Goal: Task Accomplishment & Management: Complete application form

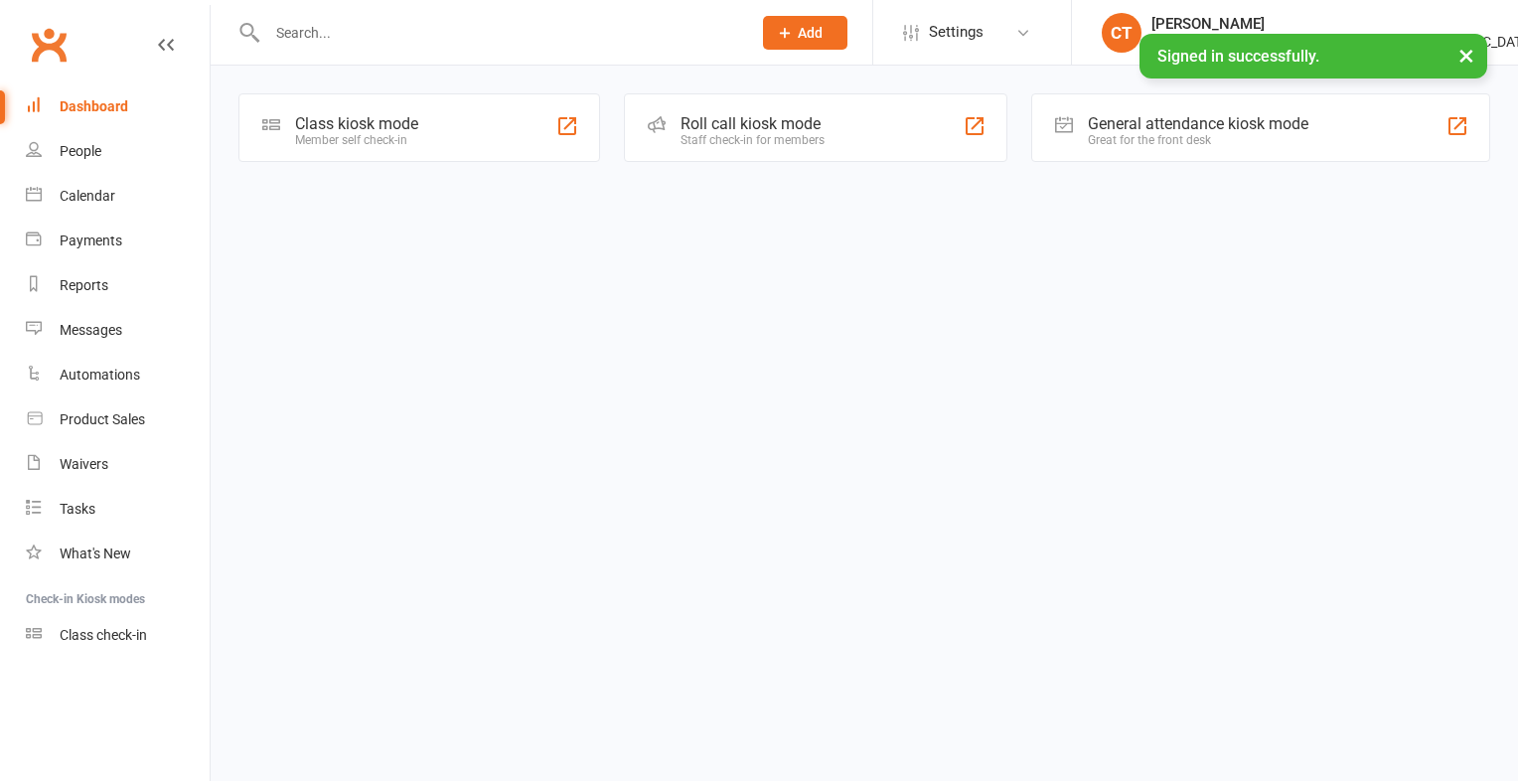
click at [423, 219] on html "Prospect Member Non-attending contact Class / event Appointment Bulk message Ad…" at bounding box center [759, 109] width 1518 height 219
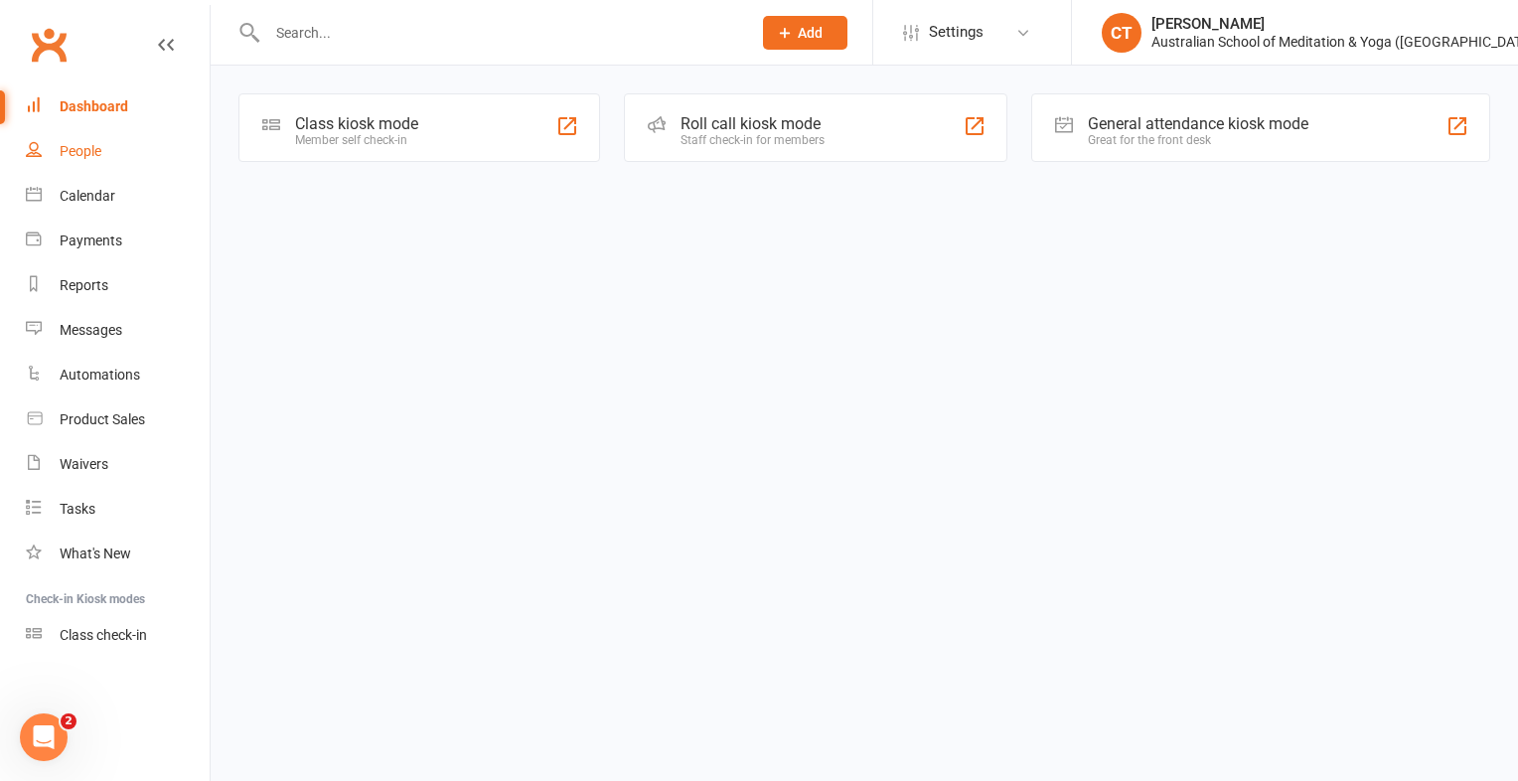
click at [79, 147] on div "People" at bounding box center [81, 151] width 42 height 16
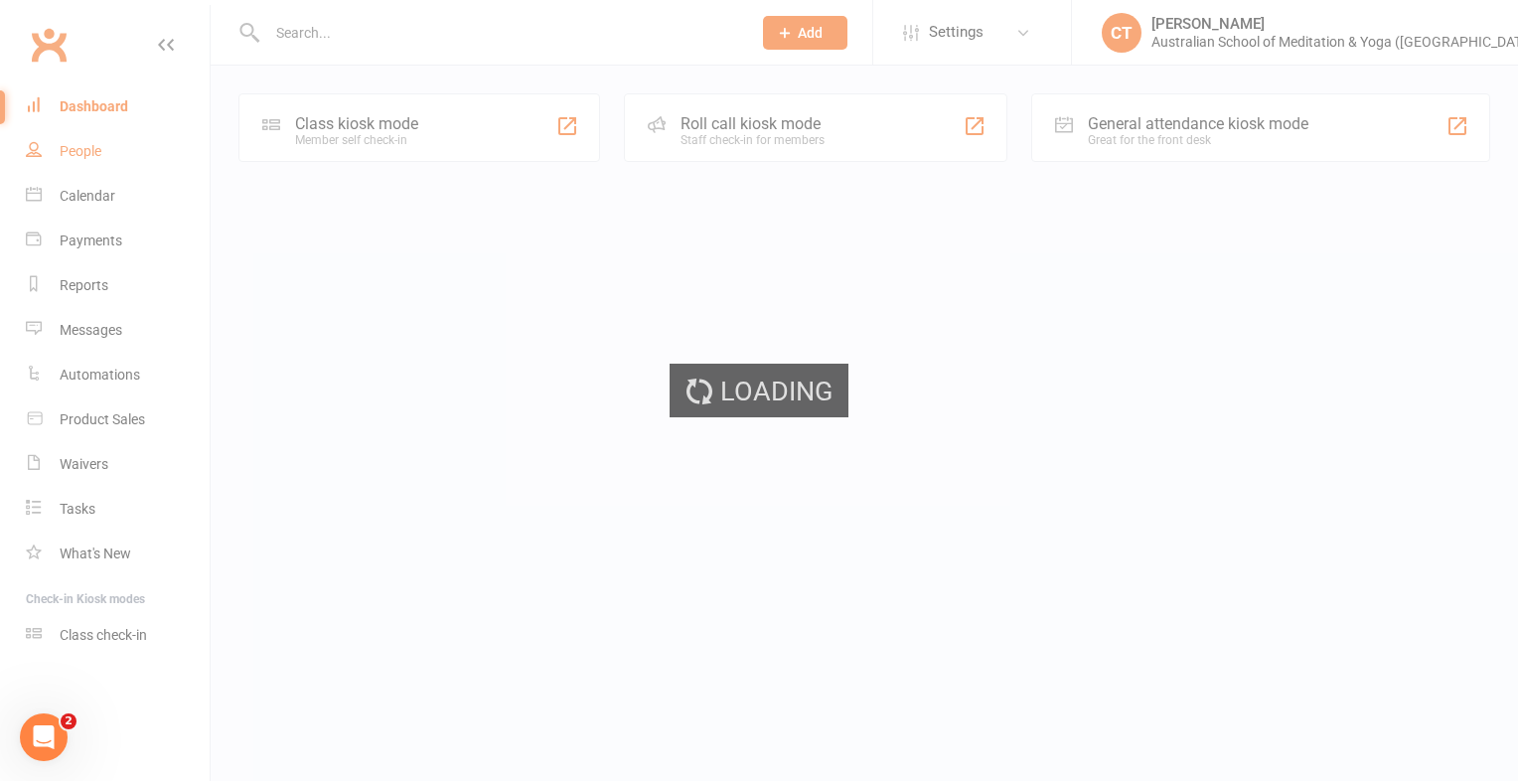
select select "100"
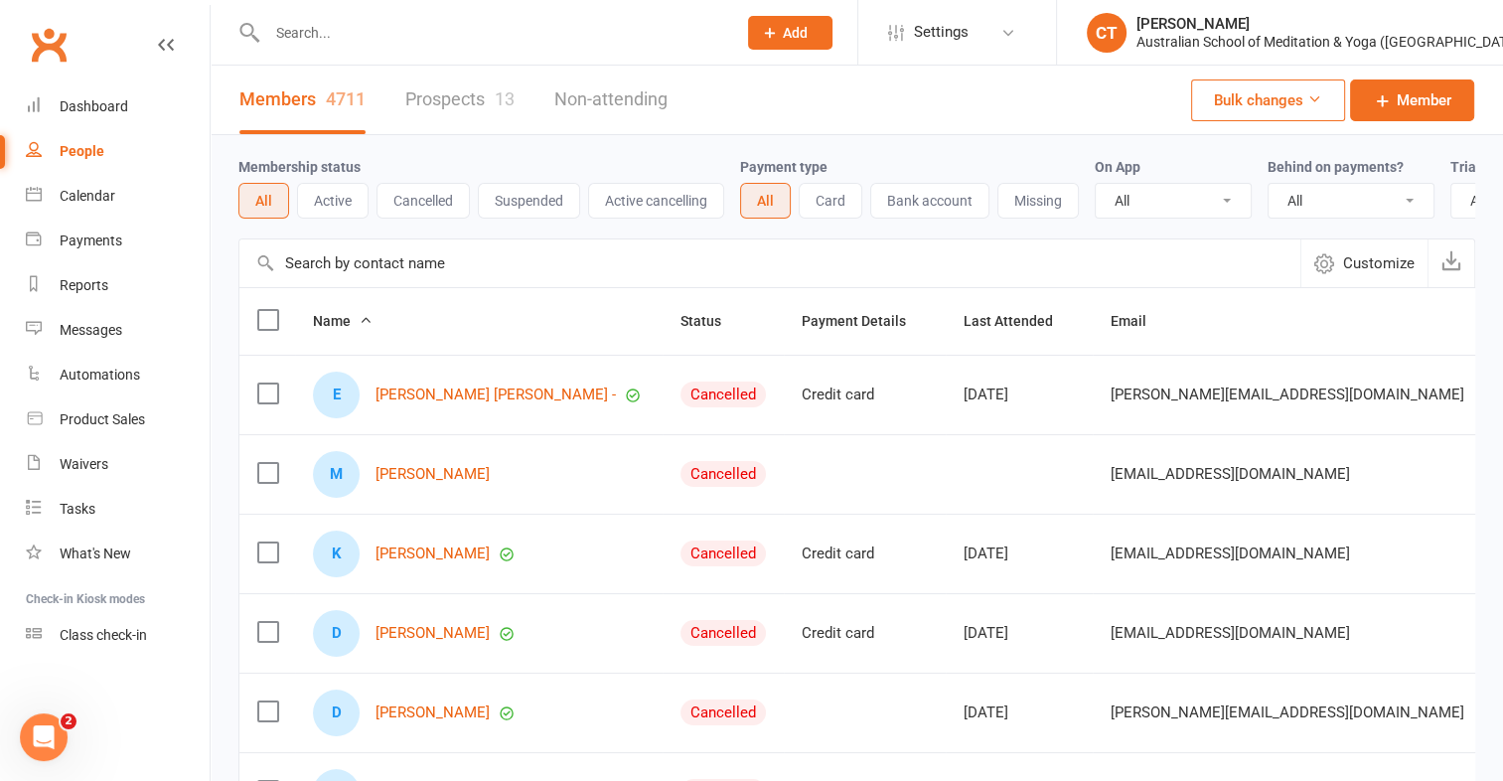
click at [291, 46] on input "text" at bounding box center [491, 33] width 461 height 28
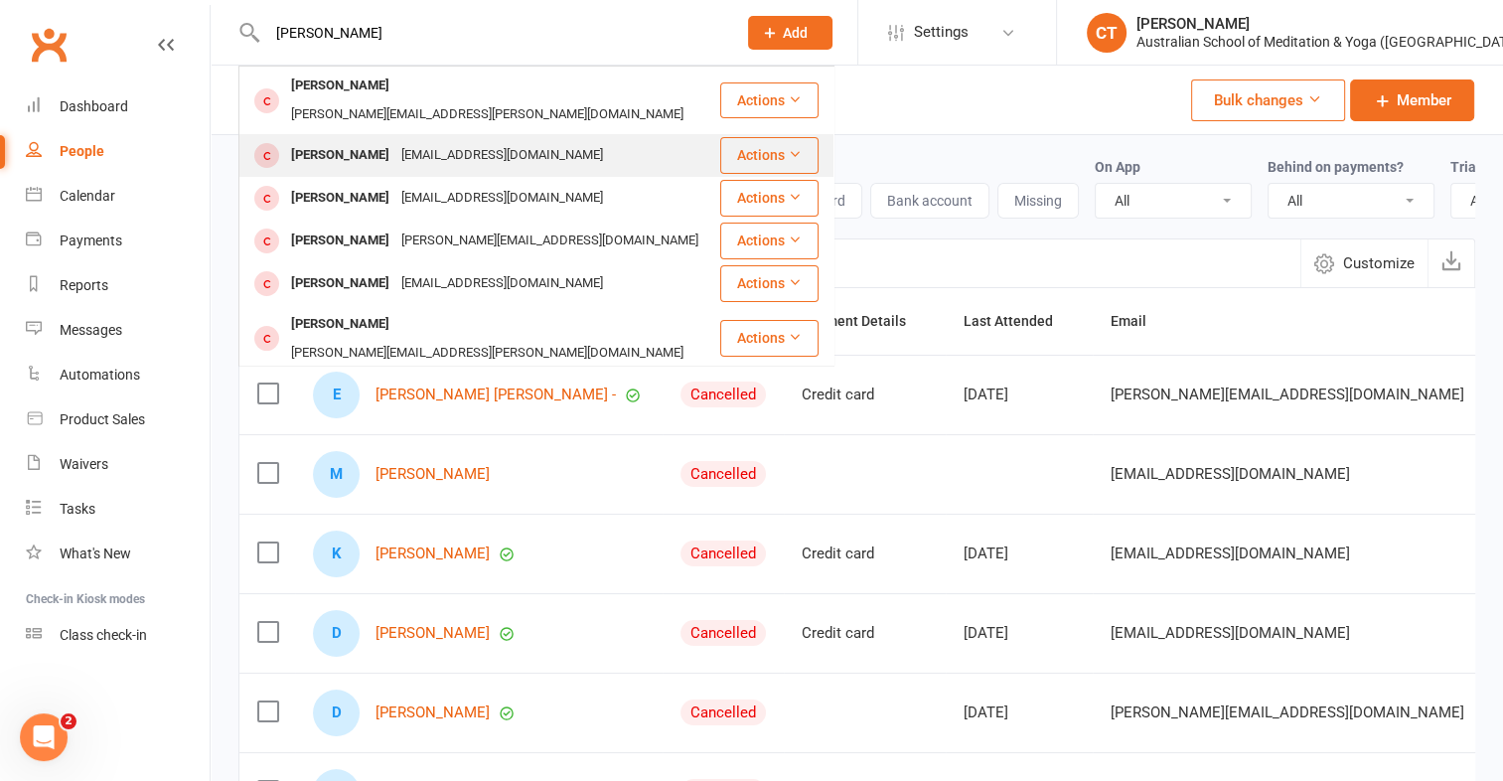
type input "[PERSON_NAME]"
click at [379, 141] on div "[PERSON_NAME]" at bounding box center [340, 155] width 110 height 29
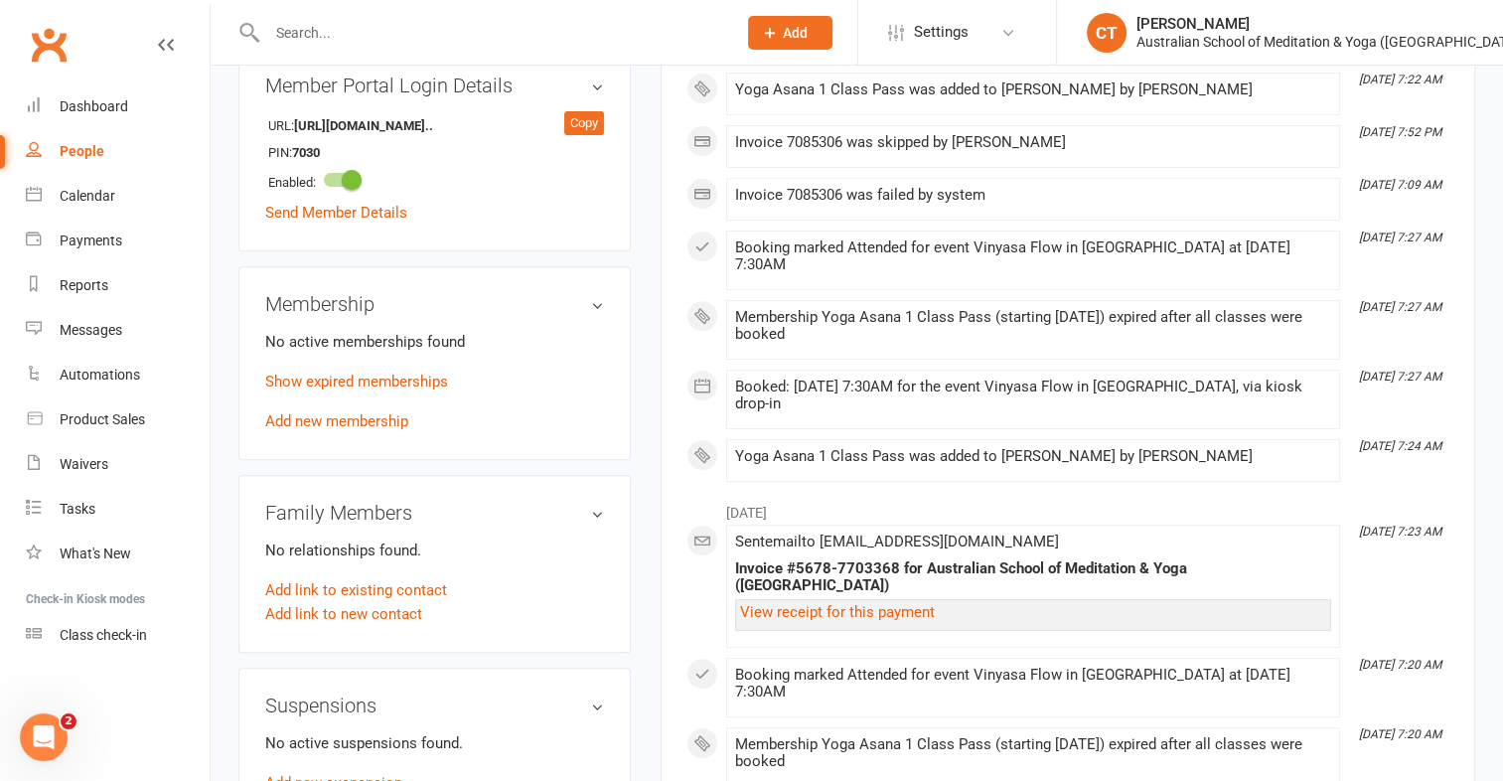
scroll to position [774, 0]
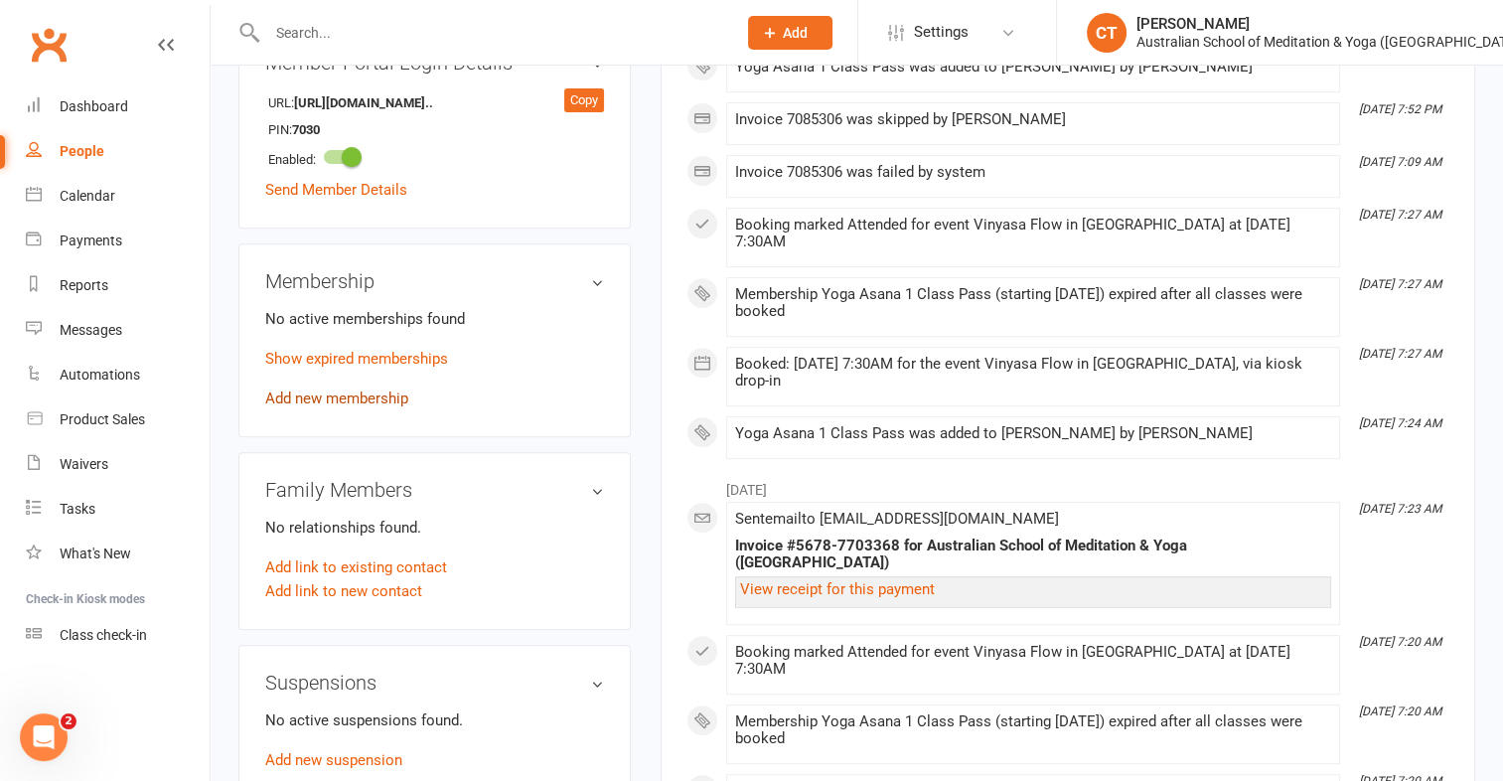
click at [301, 393] on link "Add new membership" at bounding box center [336, 398] width 143 height 18
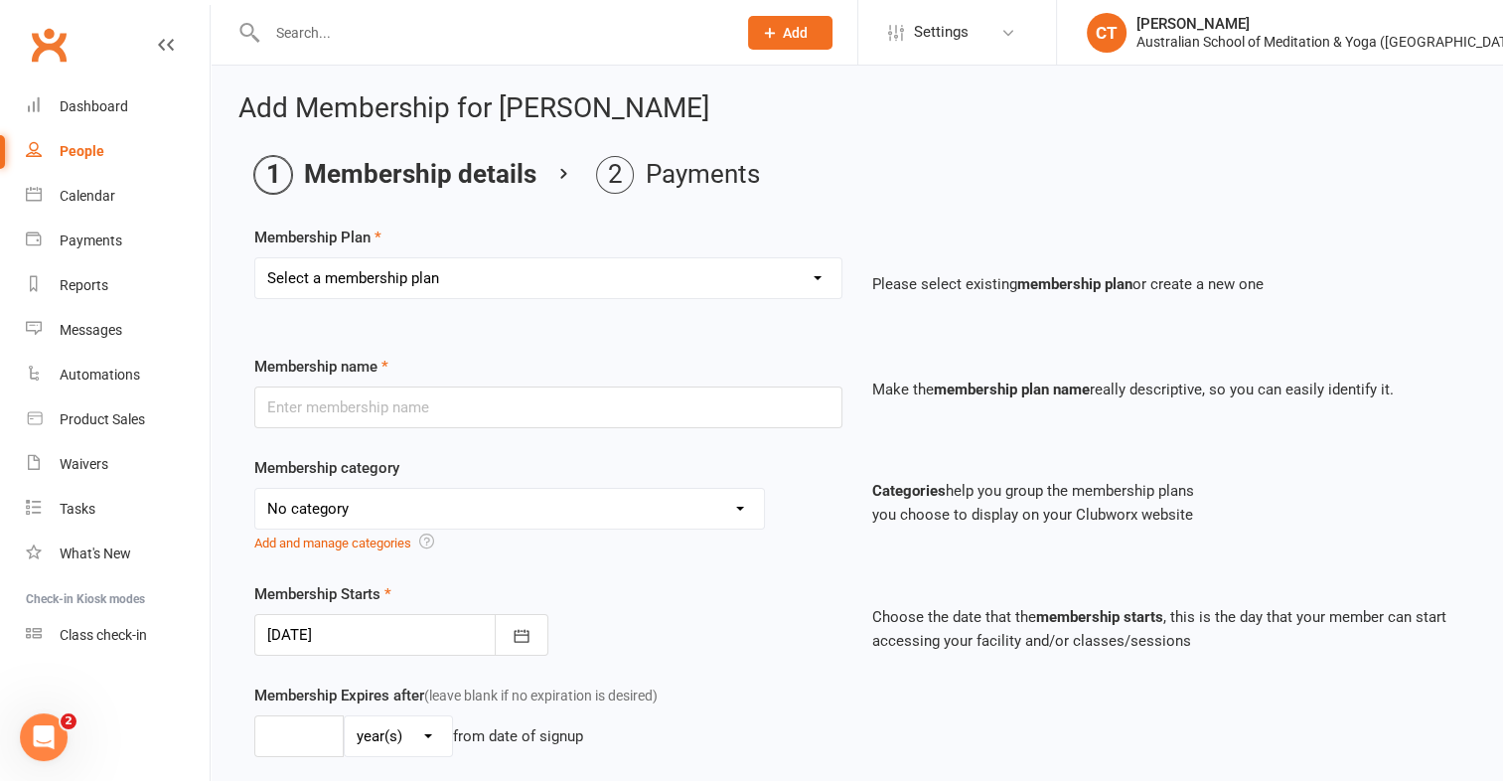
click at [814, 274] on select "Select a membership plan First Time Intro Offer (1 month Unlimited Meditation &…" at bounding box center [548, 278] width 586 height 40
select select "4"
click at [255, 258] on select "Select a membership plan First Time Intro Offer (1 month Unlimited Meditation &…" at bounding box center [548, 278] width 586 height 40
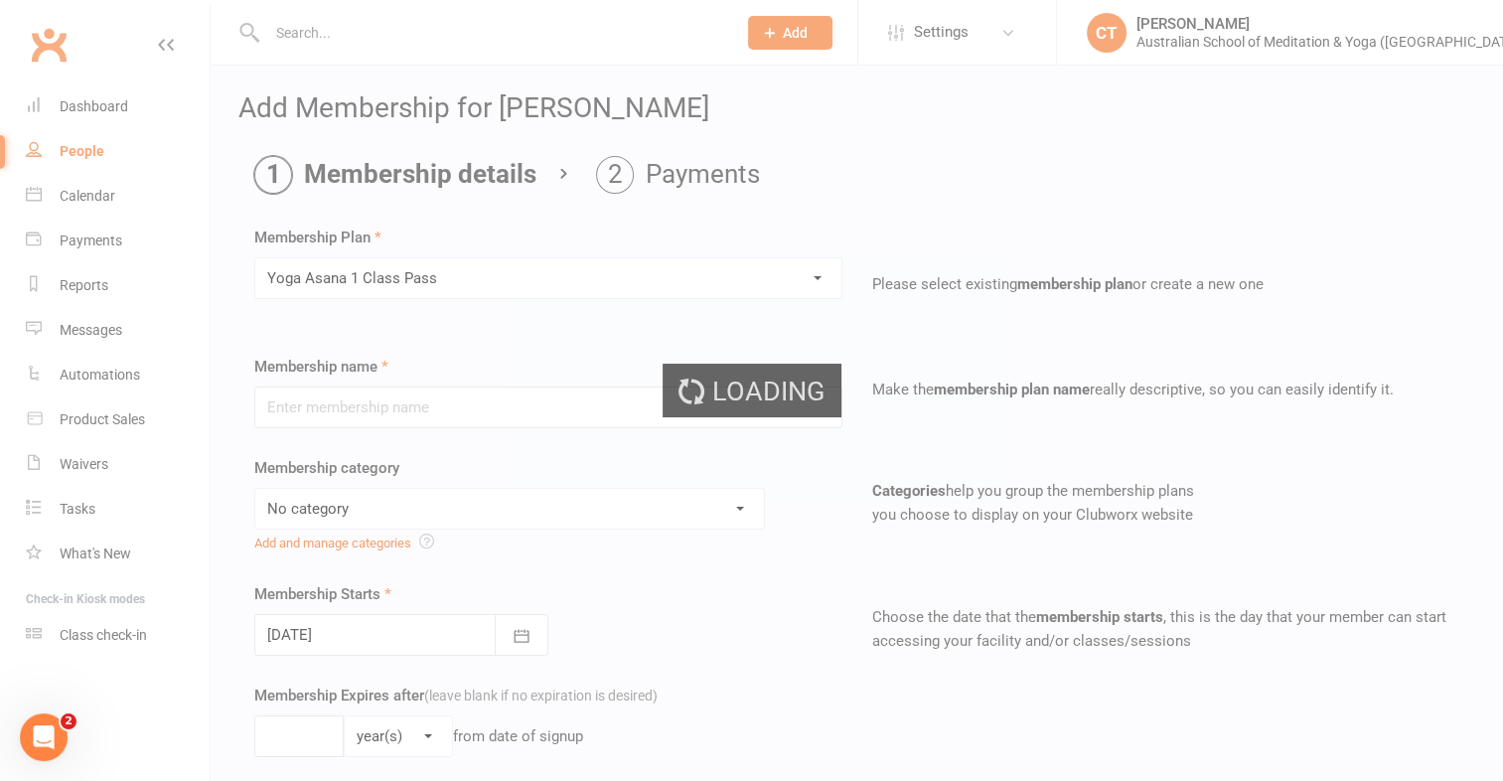
type input "Yoga Asana 1 Class Pass"
select select "4"
type input "3"
select select "2"
type input "1"
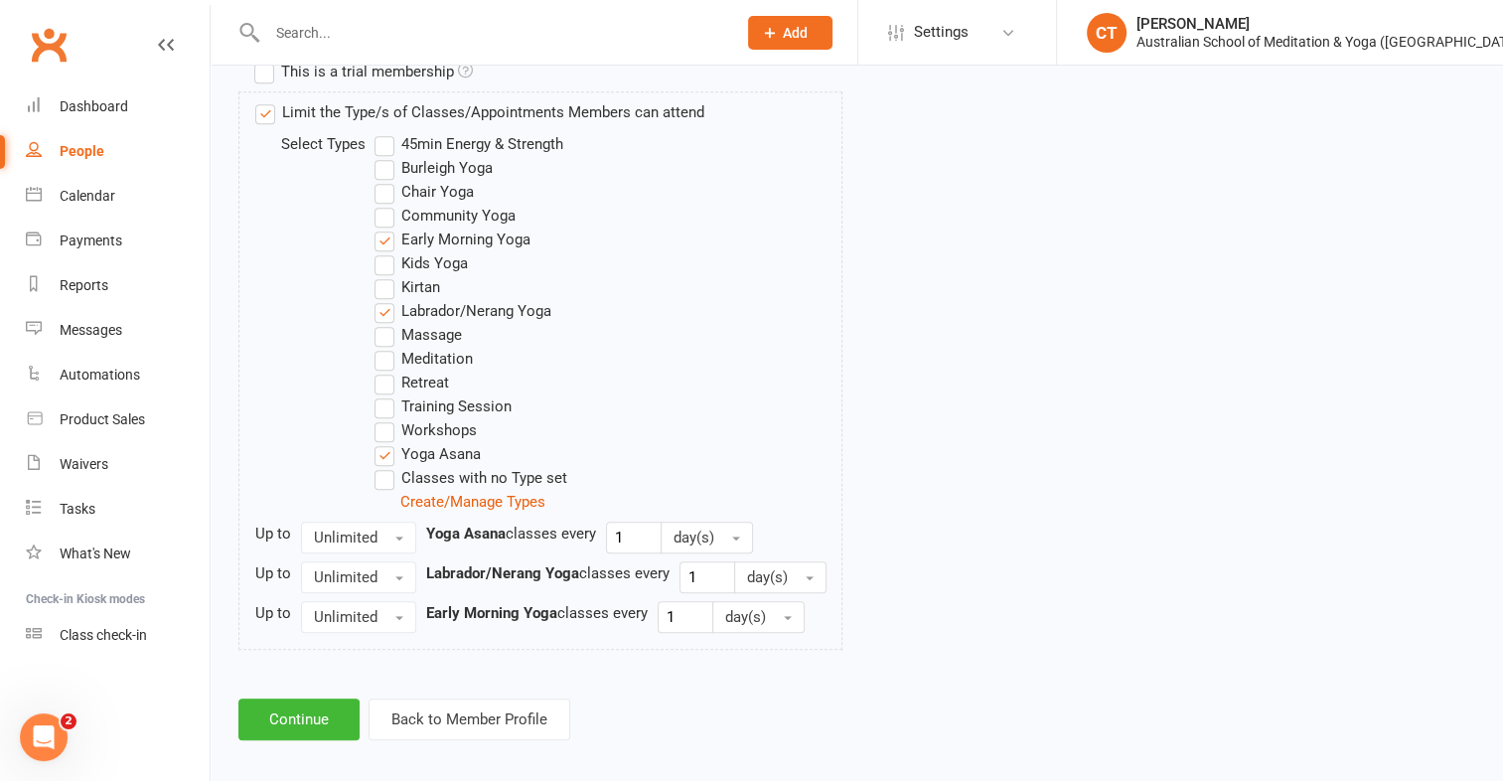
scroll to position [1013, 0]
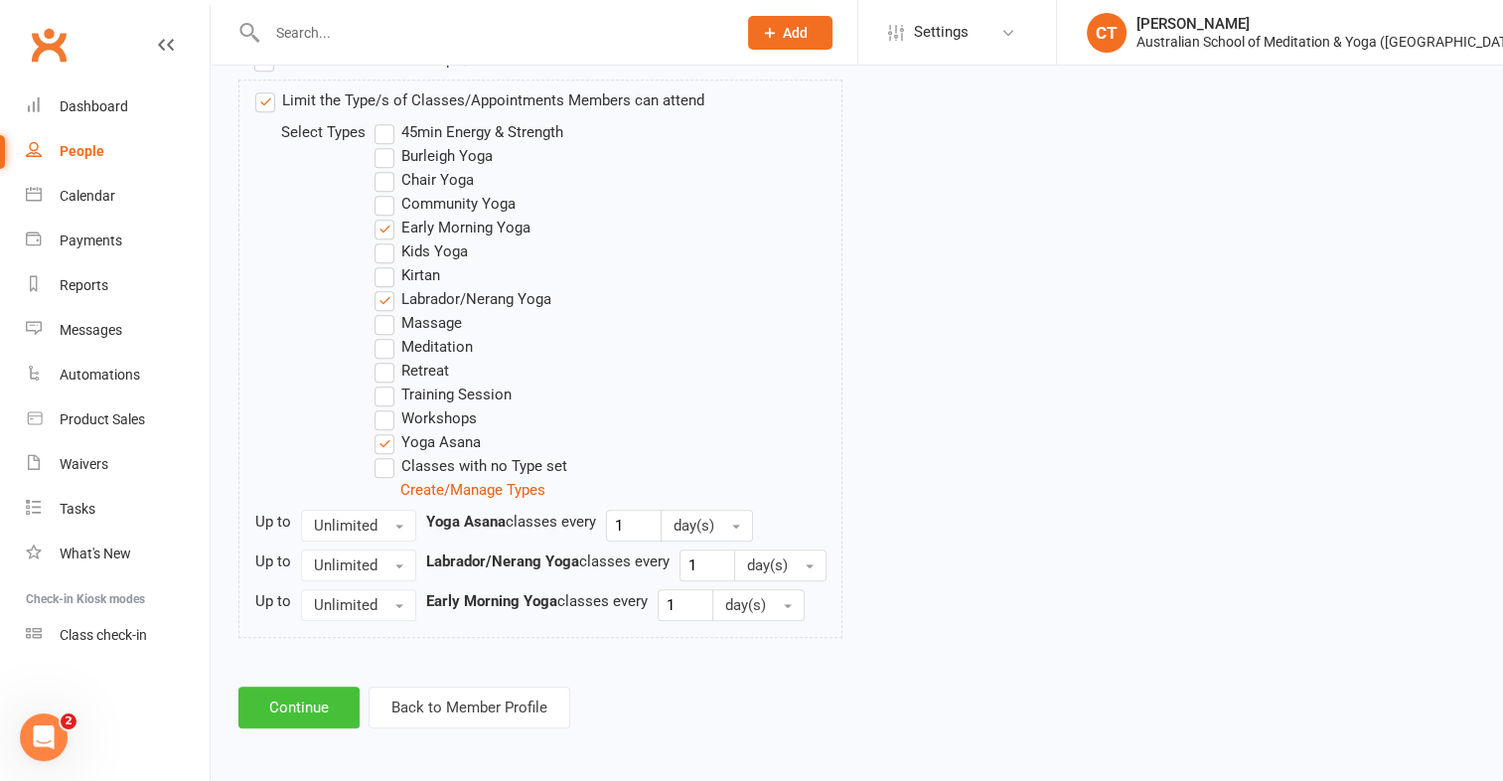
click at [332, 698] on button "Continue" at bounding box center [298, 707] width 121 height 42
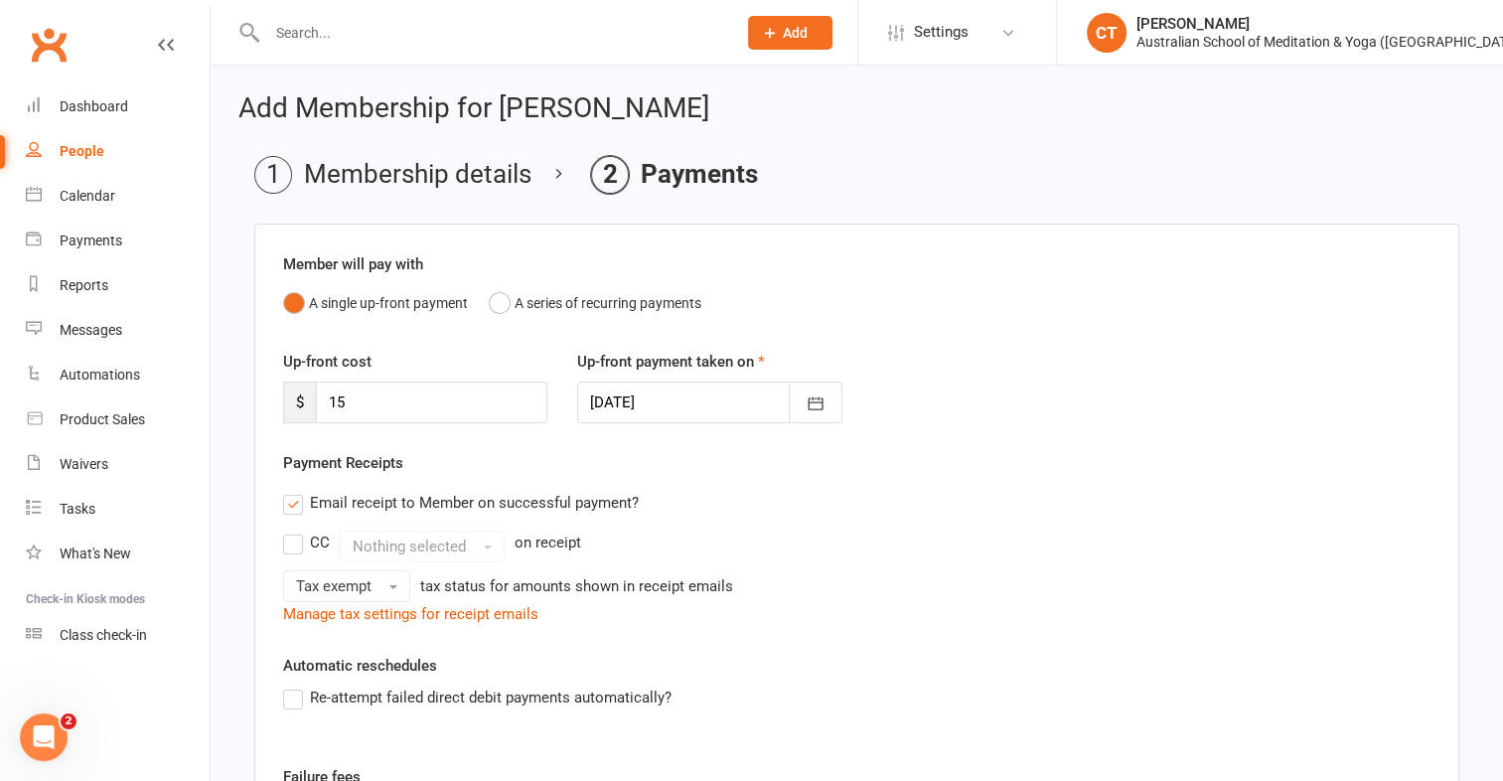
scroll to position [377, 0]
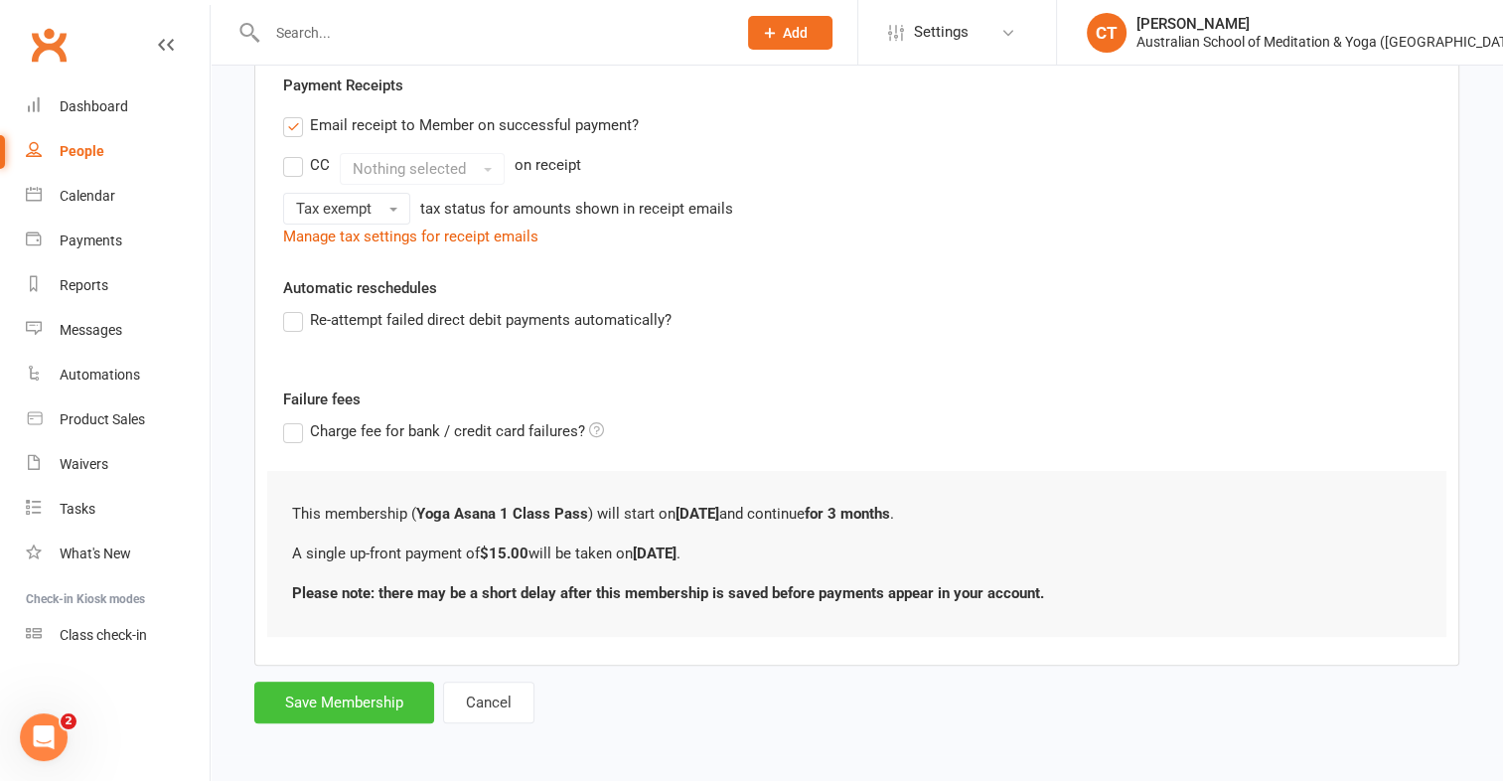
click at [342, 694] on button "Save Membership" at bounding box center [344, 702] width 180 height 42
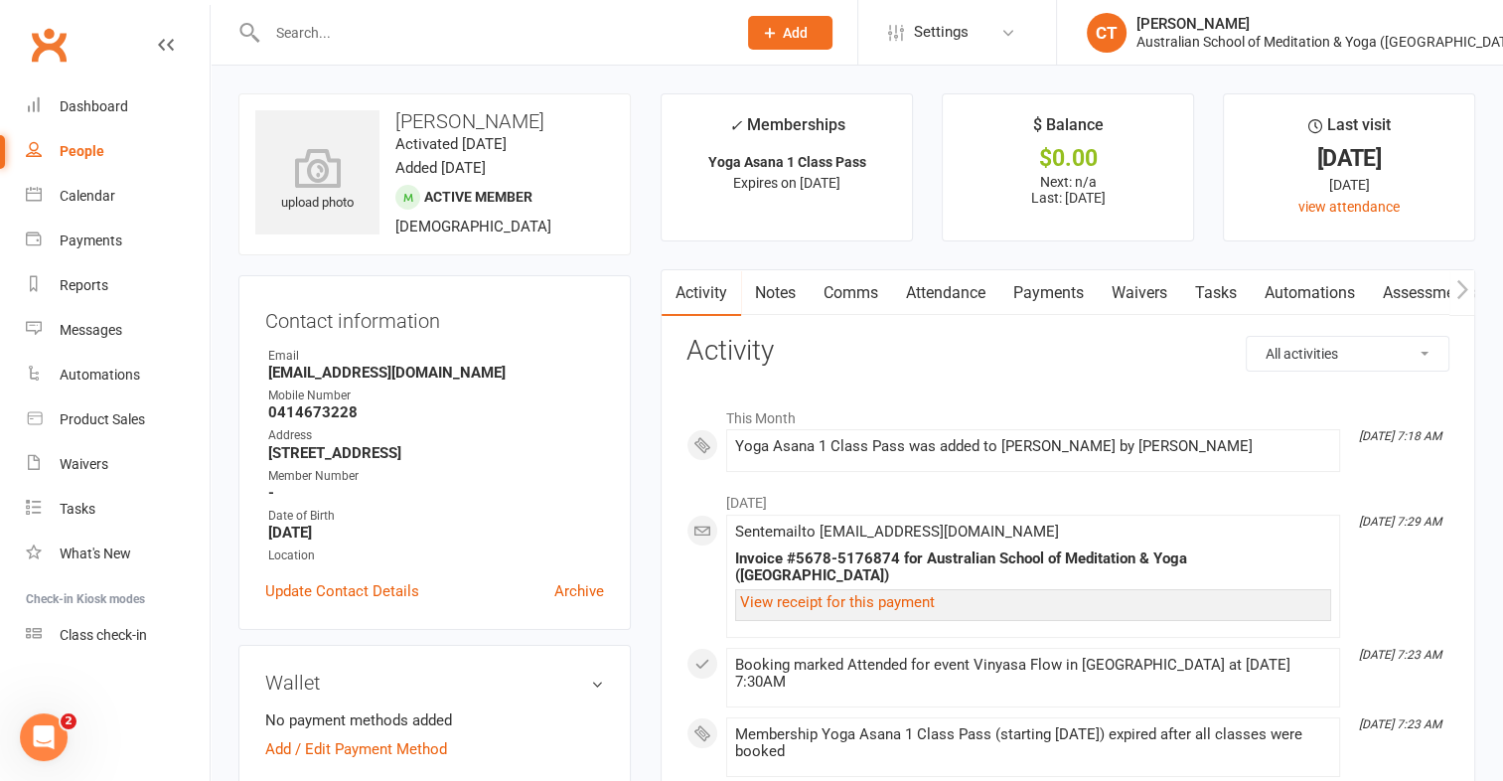
click at [1058, 299] on link "Payments" at bounding box center [1048, 293] width 98 height 46
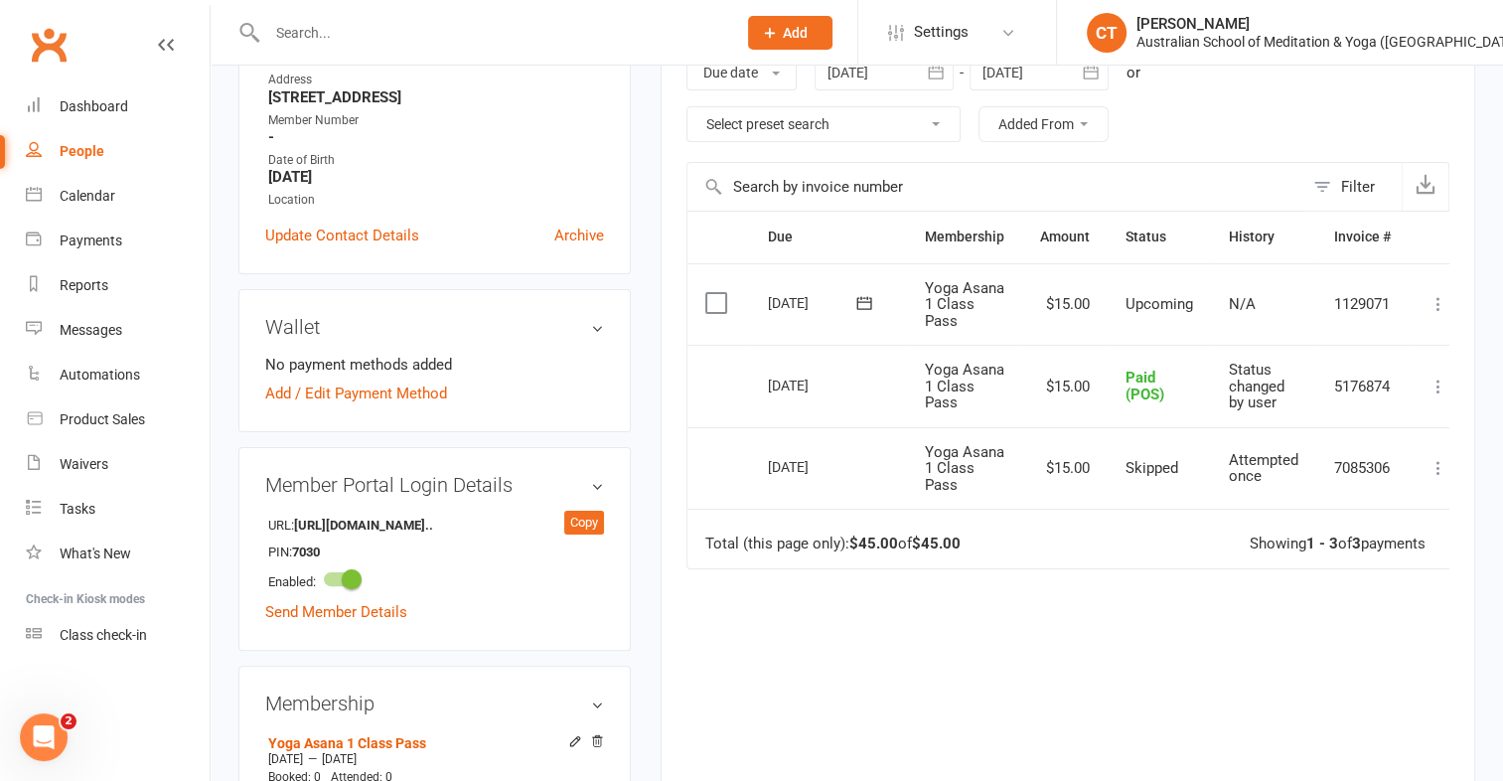
scroll to position [355, 0]
click at [715, 296] on label at bounding box center [718, 304] width 27 height 20
click at [715, 294] on input "checkbox" at bounding box center [711, 294] width 13 height 0
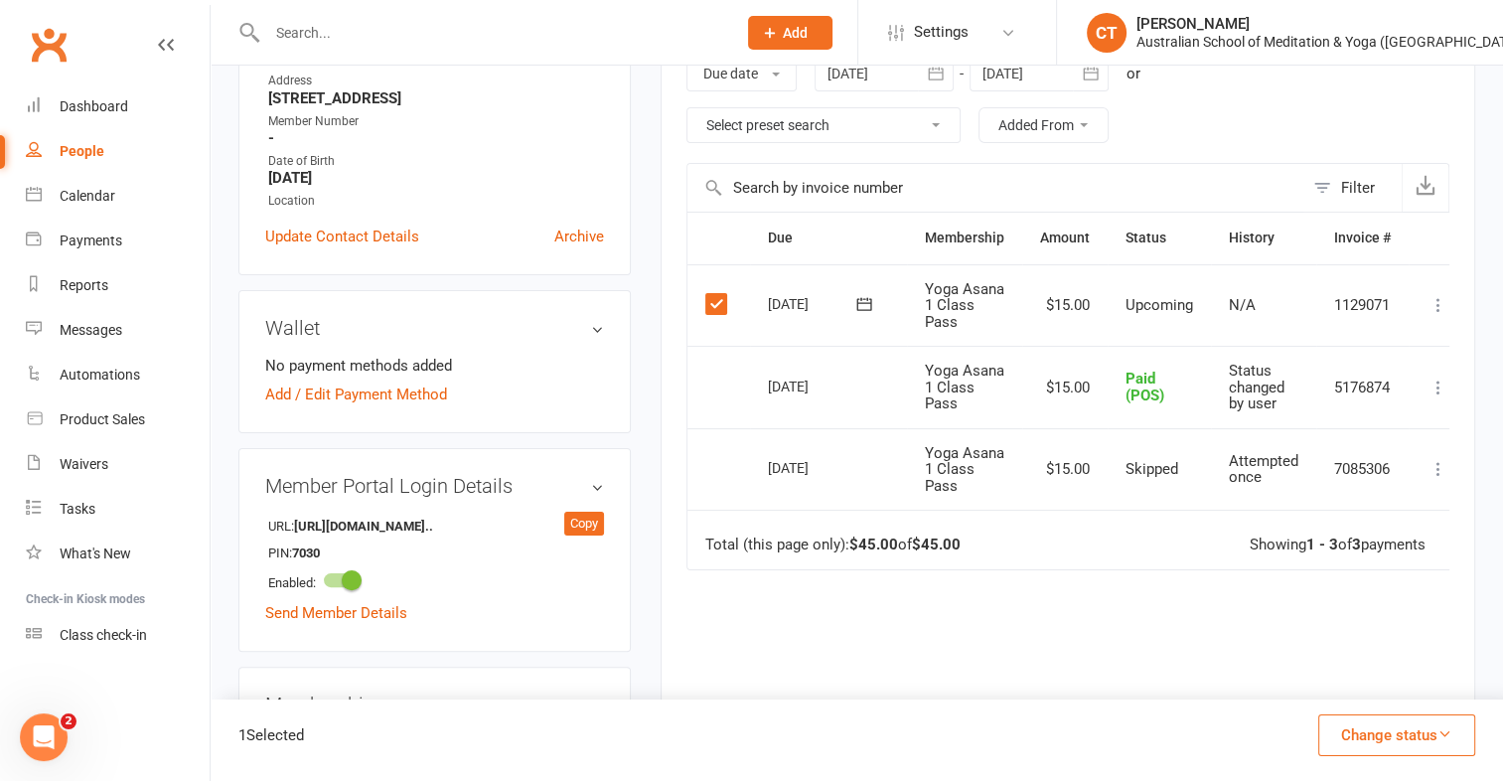
click at [1442, 734] on icon "button" at bounding box center [1444, 733] width 15 height 15
click at [1431, 713] on div "1 Selected Change status Paid (Cash) Paid (POS) Paid (Other) Skipped" at bounding box center [857, 739] width 1292 height 81
click at [1447, 729] on icon "button" at bounding box center [1444, 733] width 15 height 15
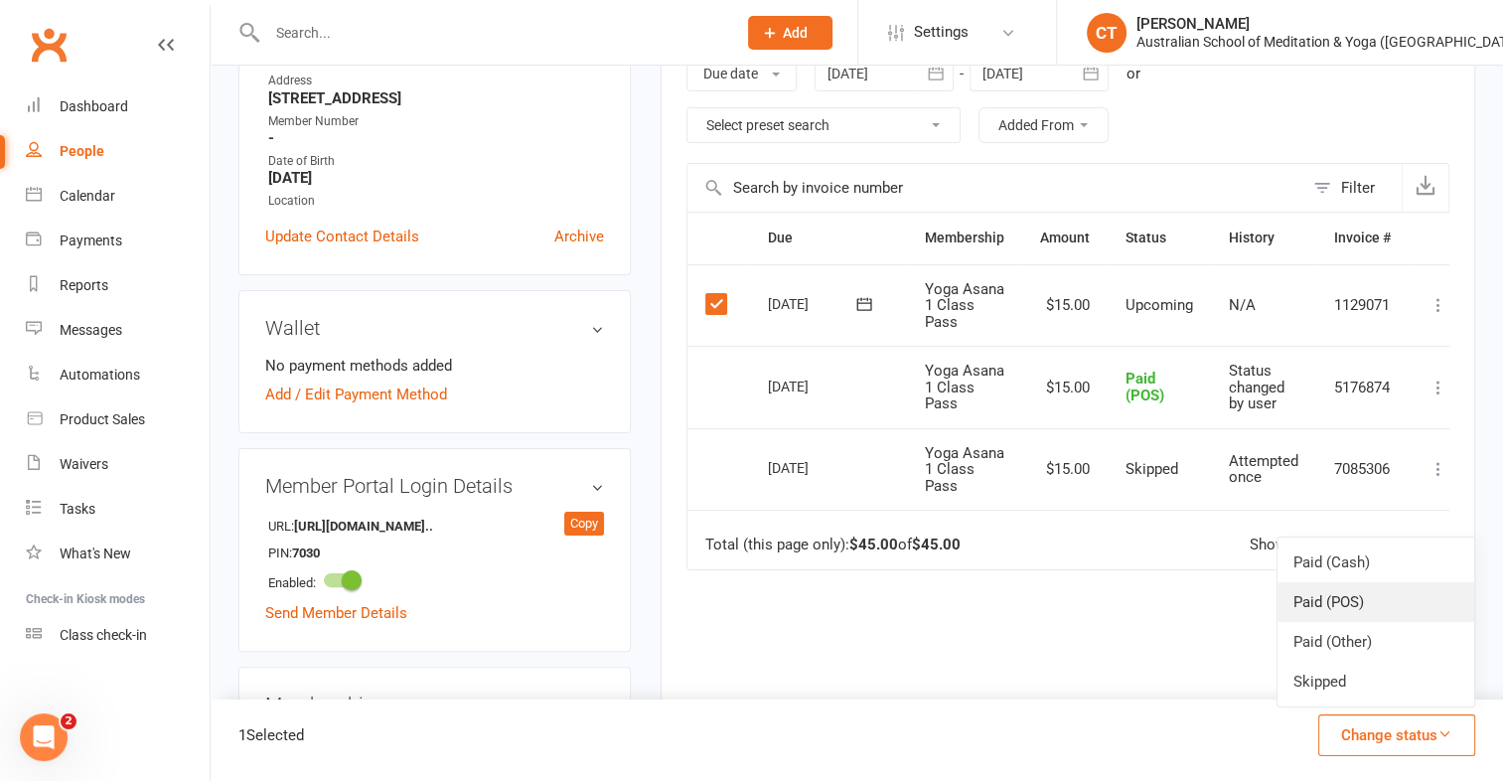
click at [1331, 602] on link "Paid (POS)" at bounding box center [1375, 602] width 197 height 40
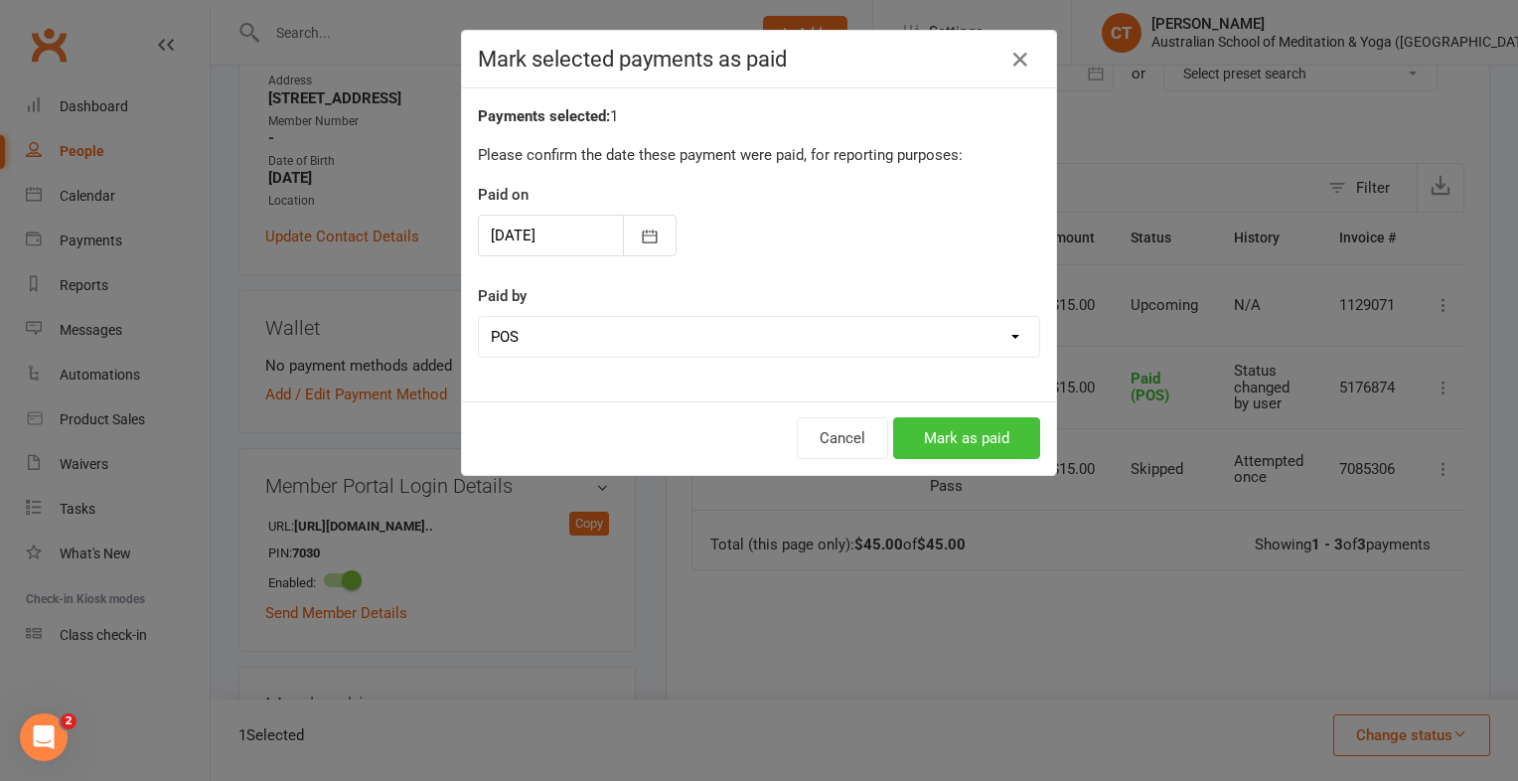
click at [981, 443] on button "Mark as paid" at bounding box center [966, 438] width 147 height 42
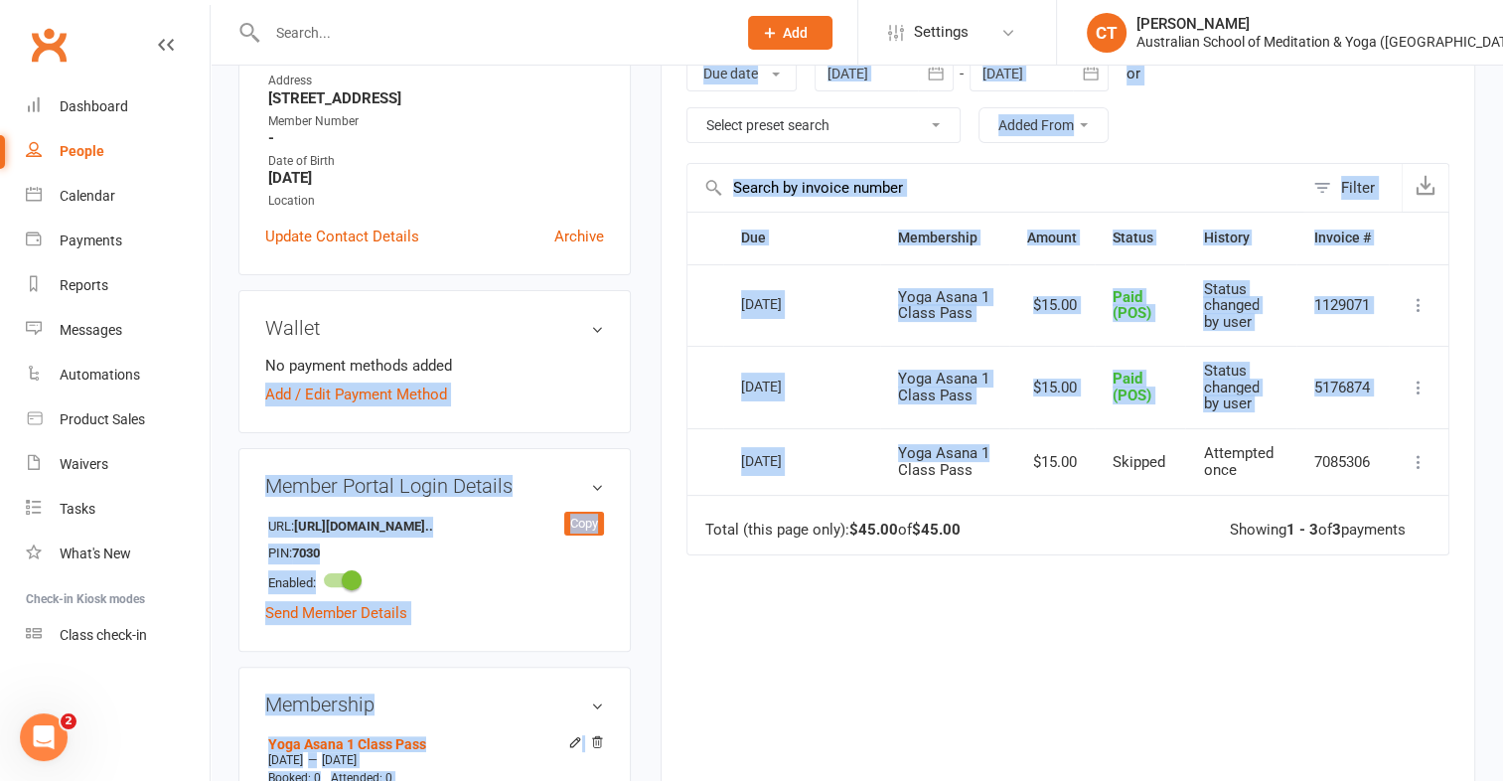
drag, startPoint x: 988, startPoint y: 443, endPoint x: 510, endPoint y: 329, distance: 492.2
click at [510, 329] on div "upload photo Margot Karibasic Activated 14 July, 2020 Added 14 July, 2020 Activ…" at bounding box center [856, 769] width 1266 height 2060
click at [87, 152] on div "People" at bounding box center [82, 151] width 45 height 16
select select "100"
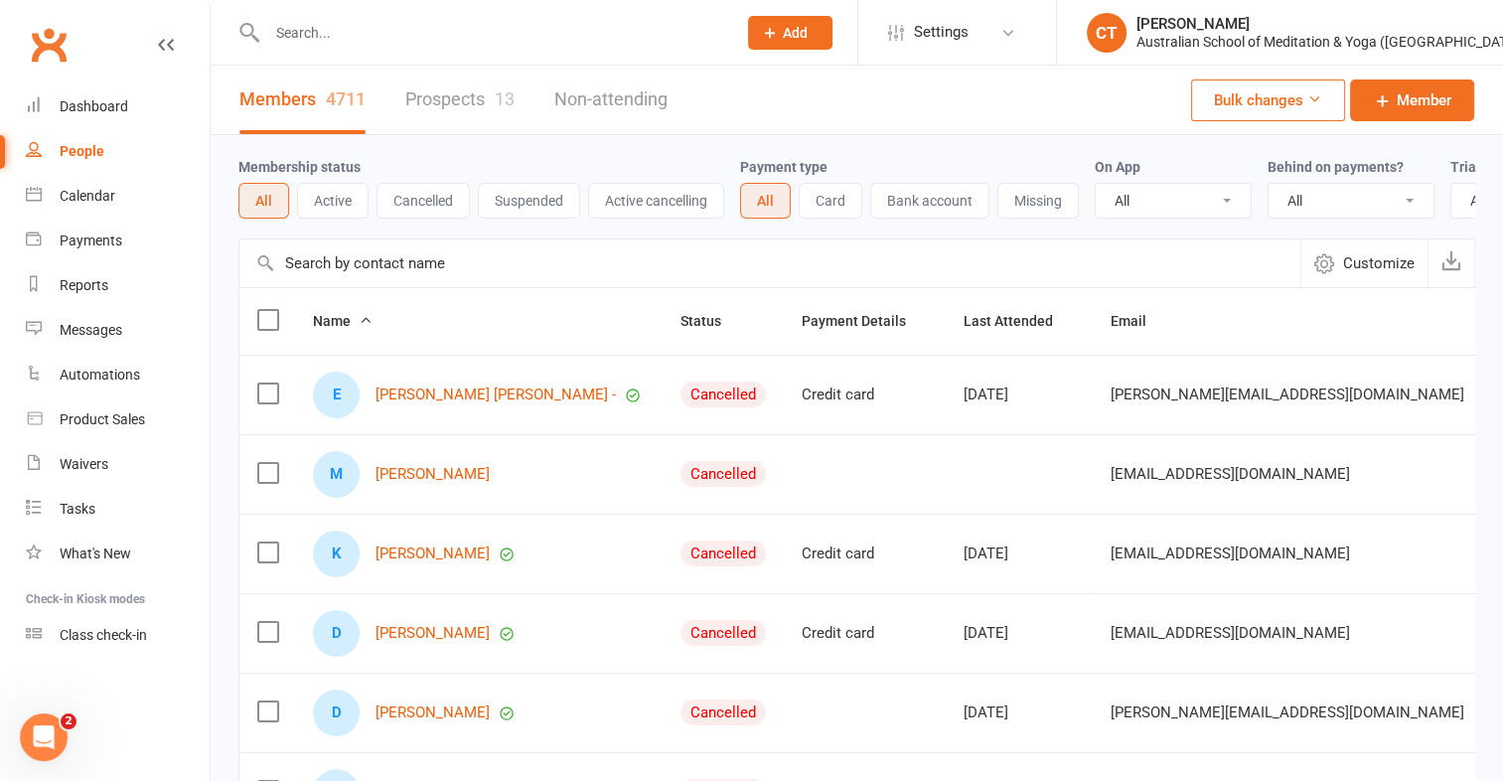
click at [297, 51] on div at bounding box center [480, 32] width 484 height 65
click at [298, 29] on input "text" at bounding box center [491, 33] width 461 height 28
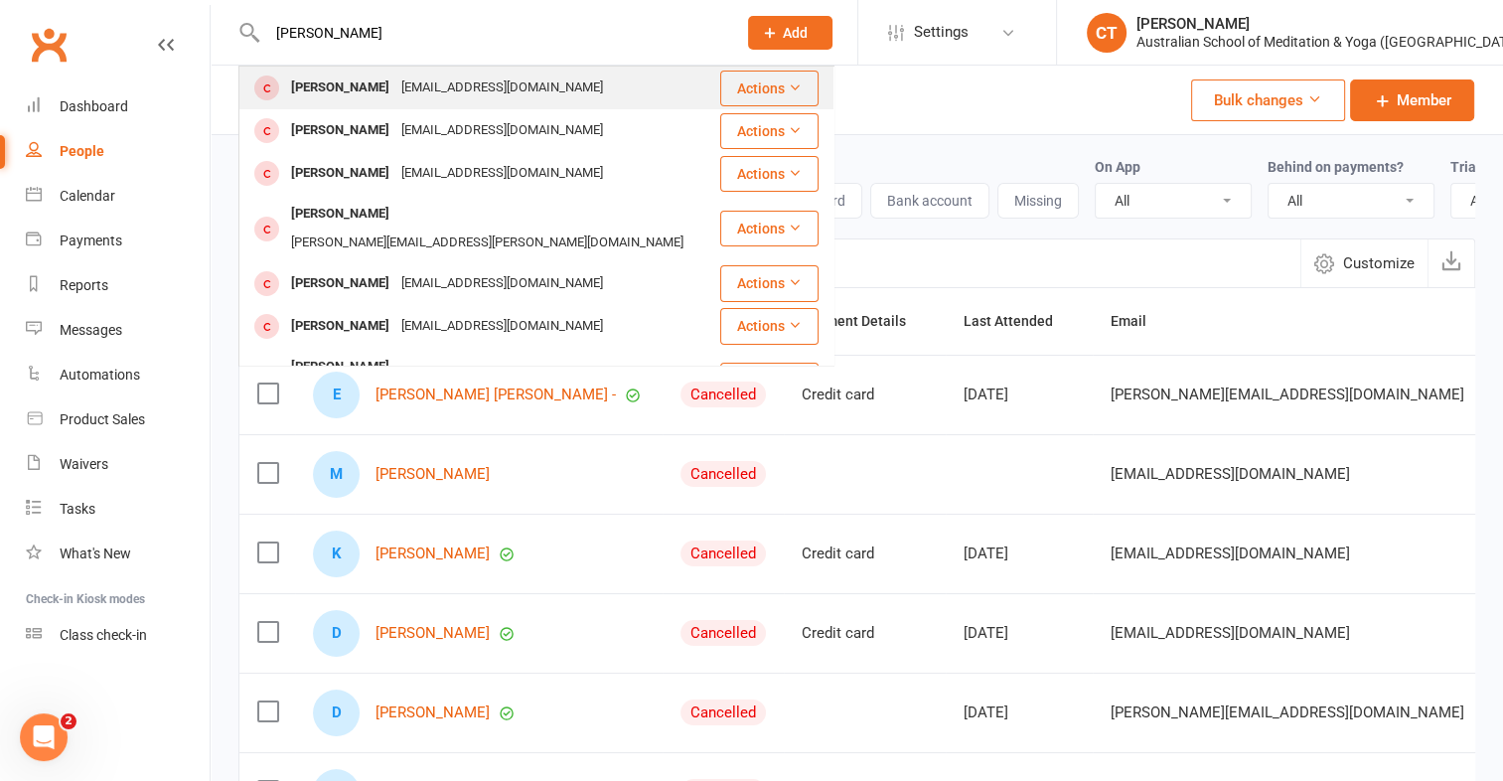
type input "Tara hul"
click at [360, 92] on div "Tara Hulcome" at bounding box center [340, 88] width 110 height 29
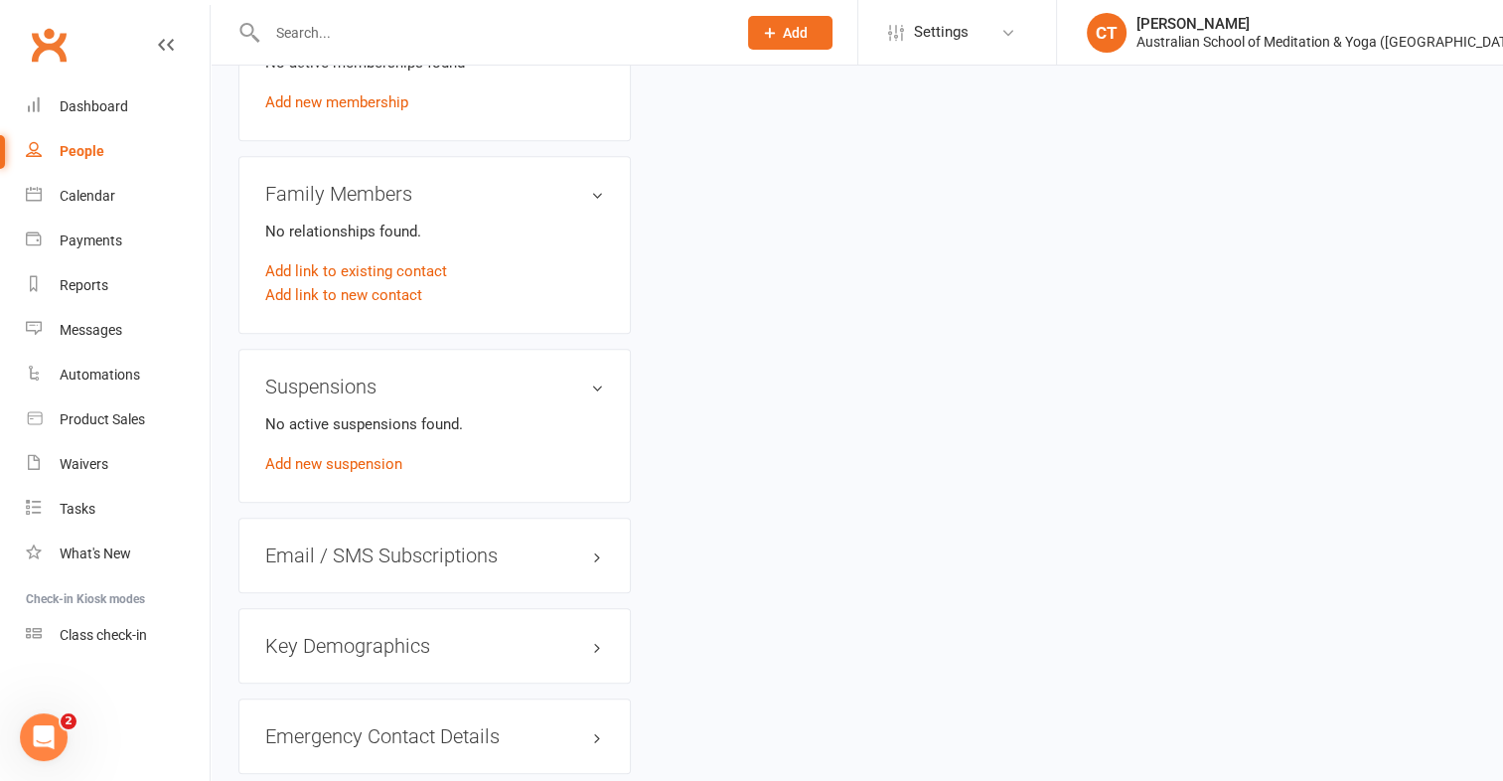
scroll to position [964, 0]
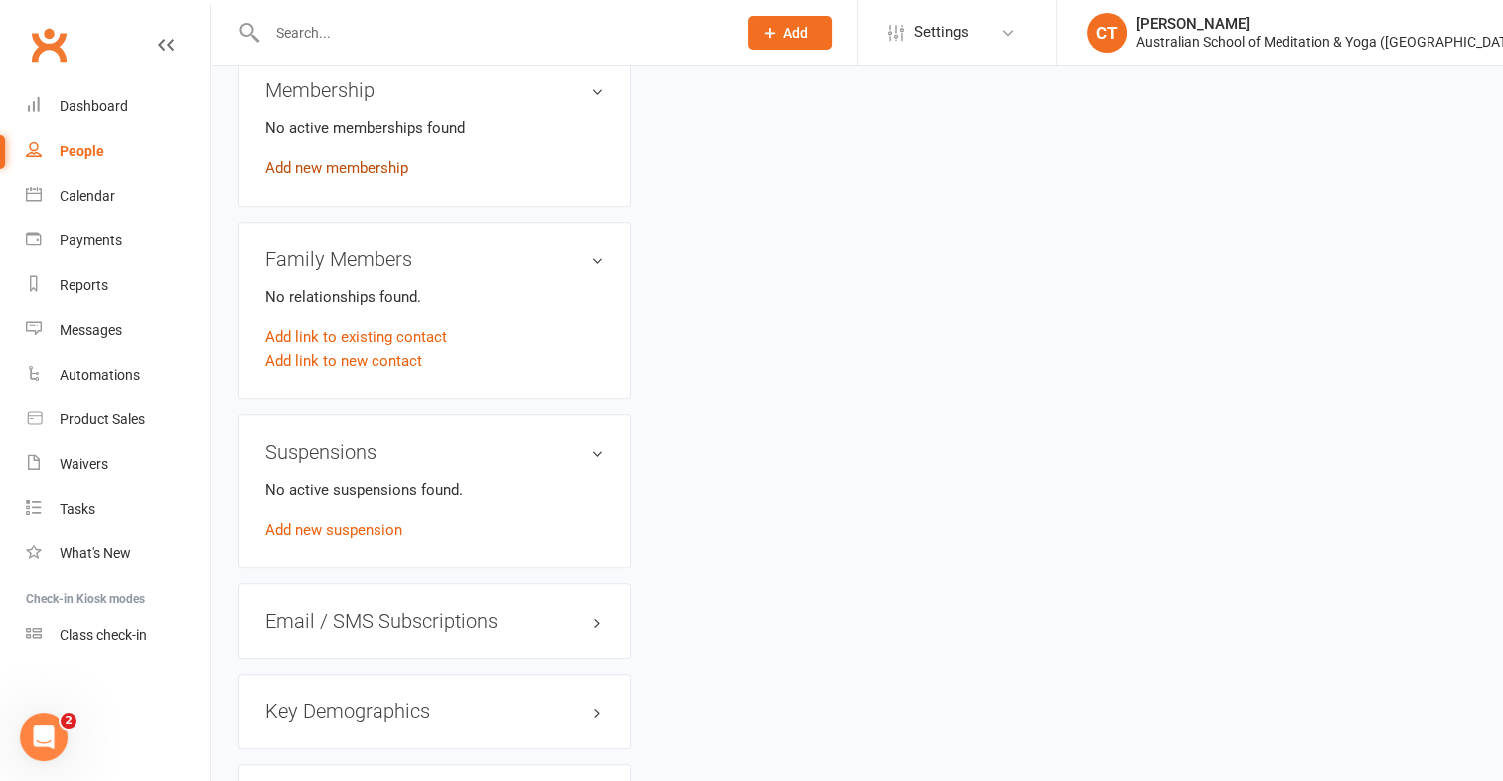
click at [342, 165] on link "Add new membership" at bounding box center [336, 168] width 143 height 18
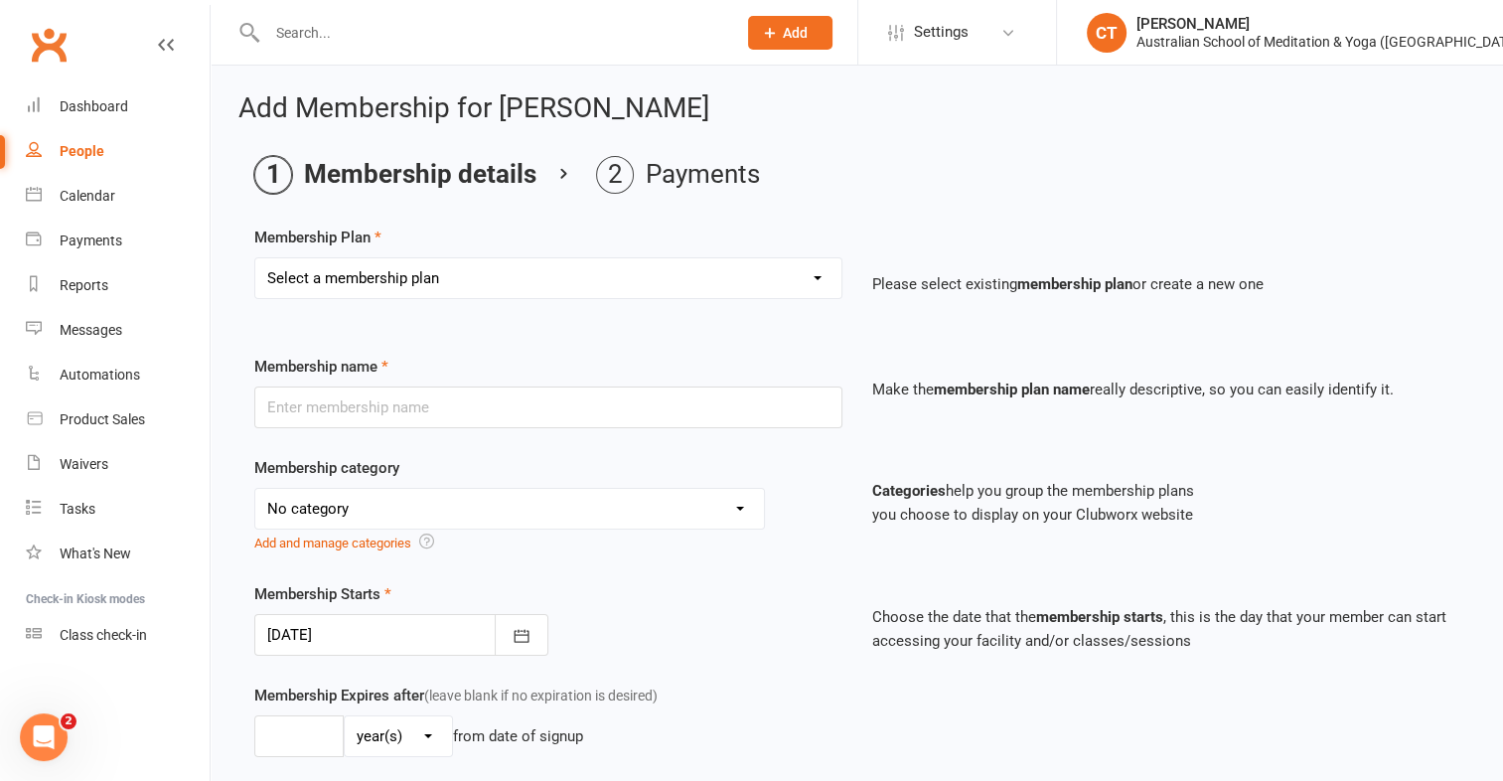
click at [812, 276] on select "Select a membership plan First Time Intro Offer (1 month Unlimited Meditation &…" at bounding box center [548, 278] width 586 height 40
select select "8"
click at [255, 258] on select "Select a membership plan First Time Intro Offer (1 month Unlimited Meditation &…" at bounding box center [548, 278] width 586 height 40
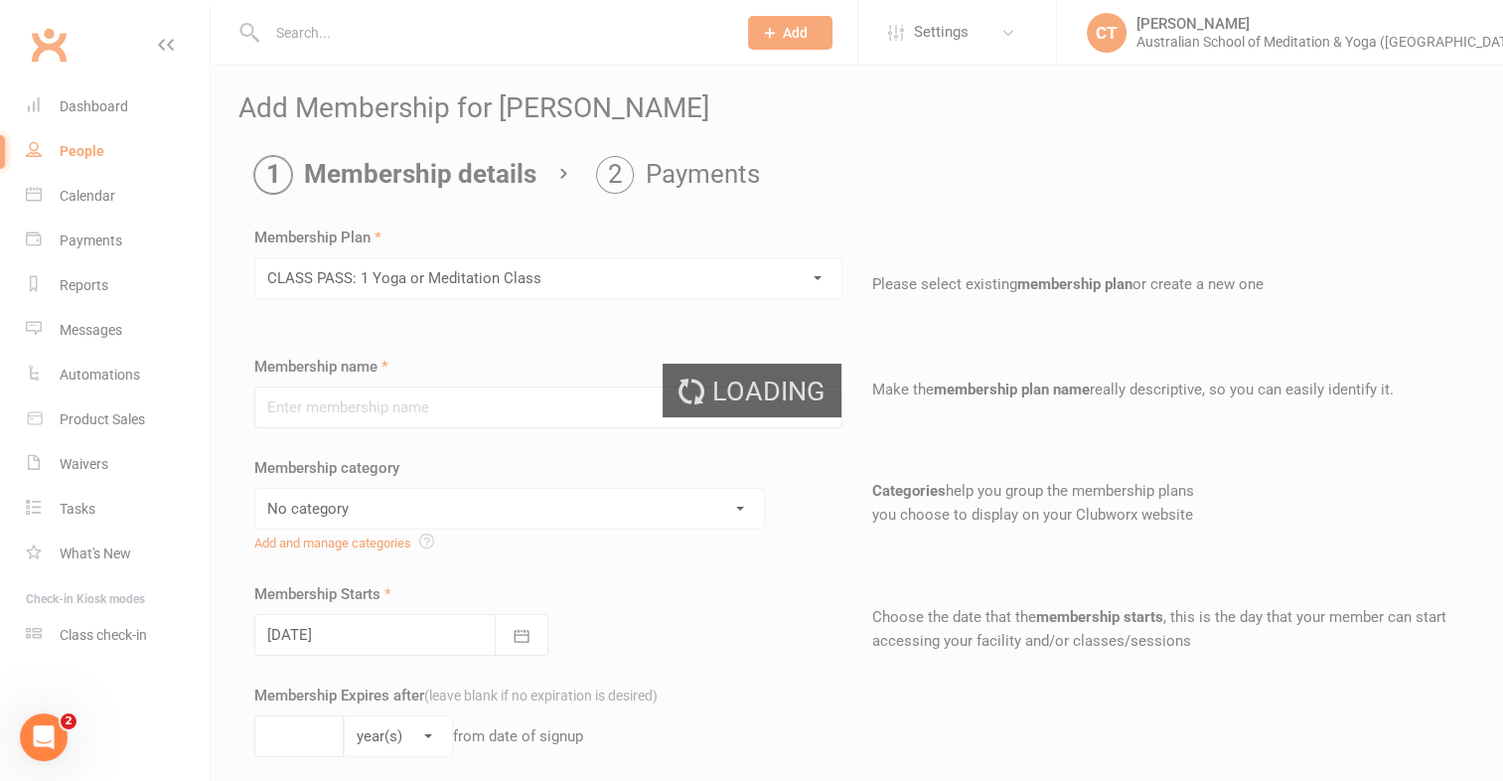
type input "CLASS PASS: 1 Yoga or Meditation Class"
select select "4"
type input "3"
select select "2"
type input "1"
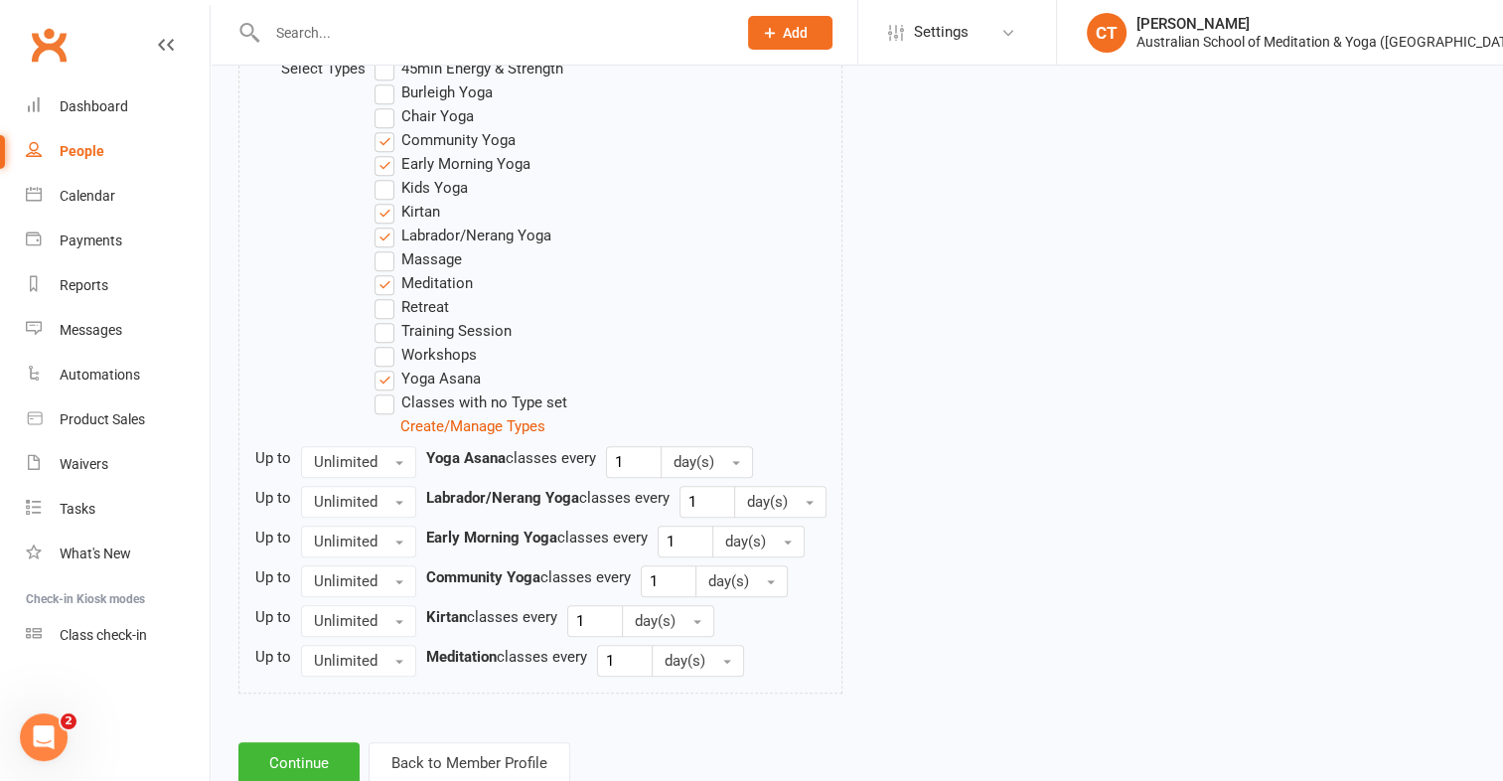
scroll to position [1132, 0]
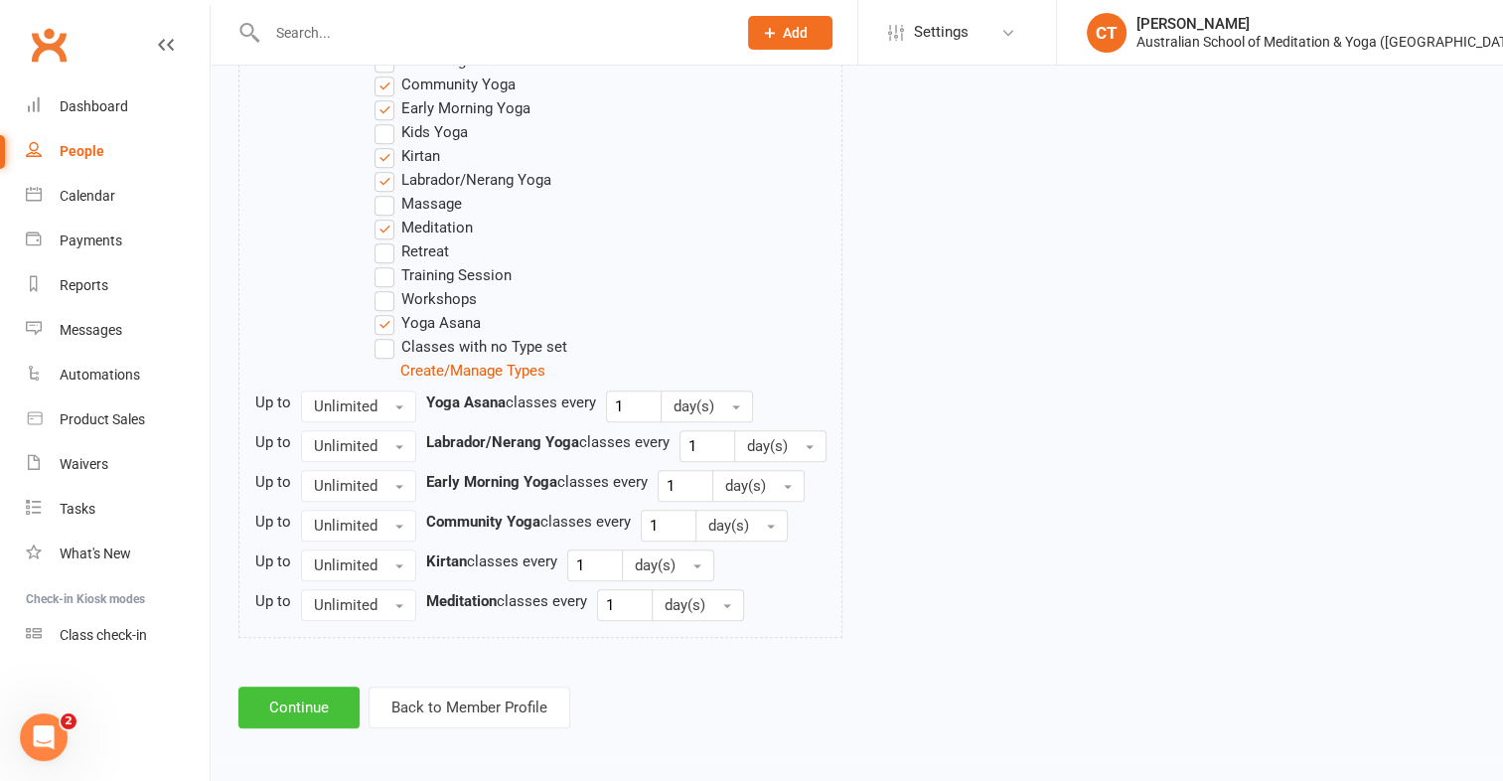
click at [339, 700] on button "Continue" at bounding box center [298, 707] width 121 height 42
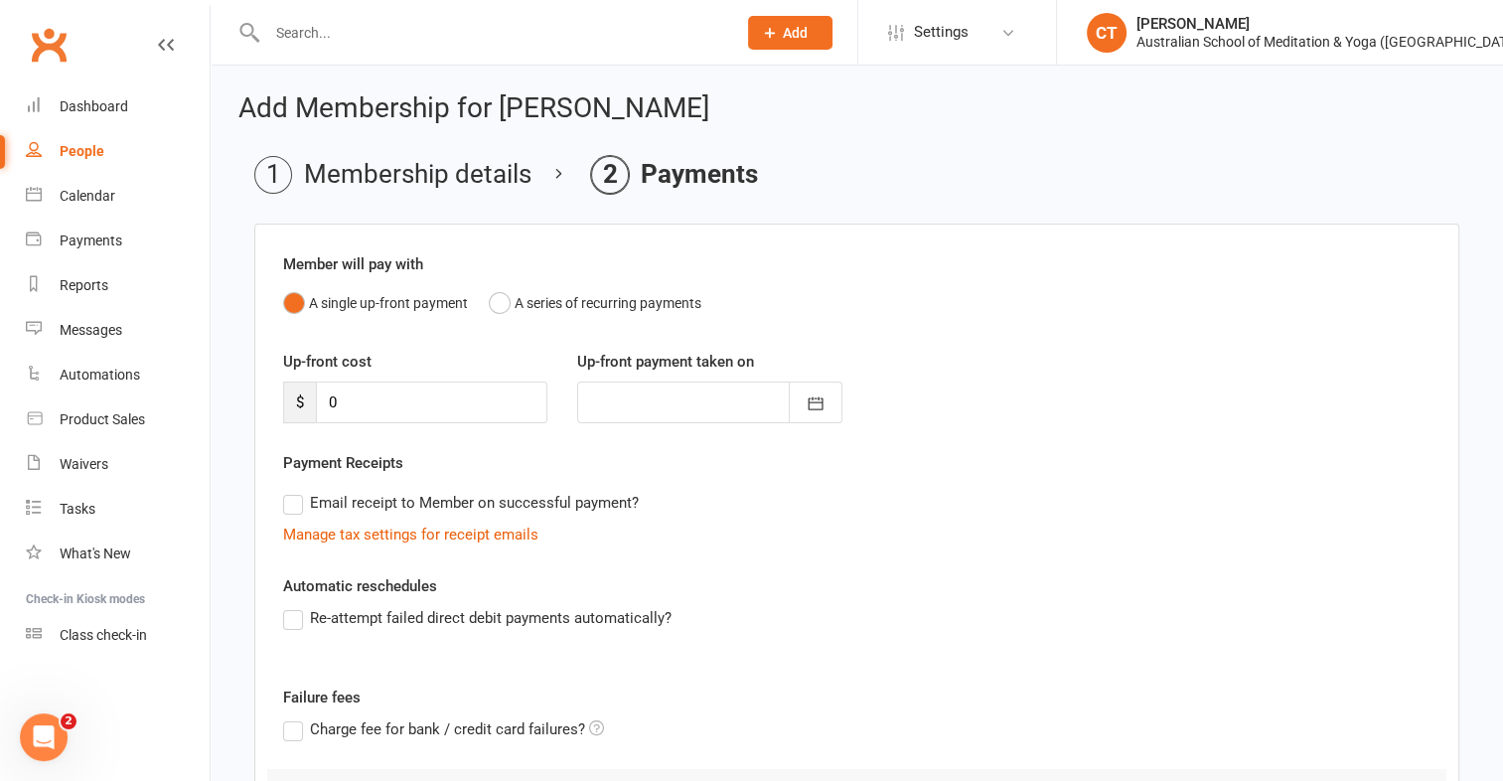
scroll to position [220, 0]
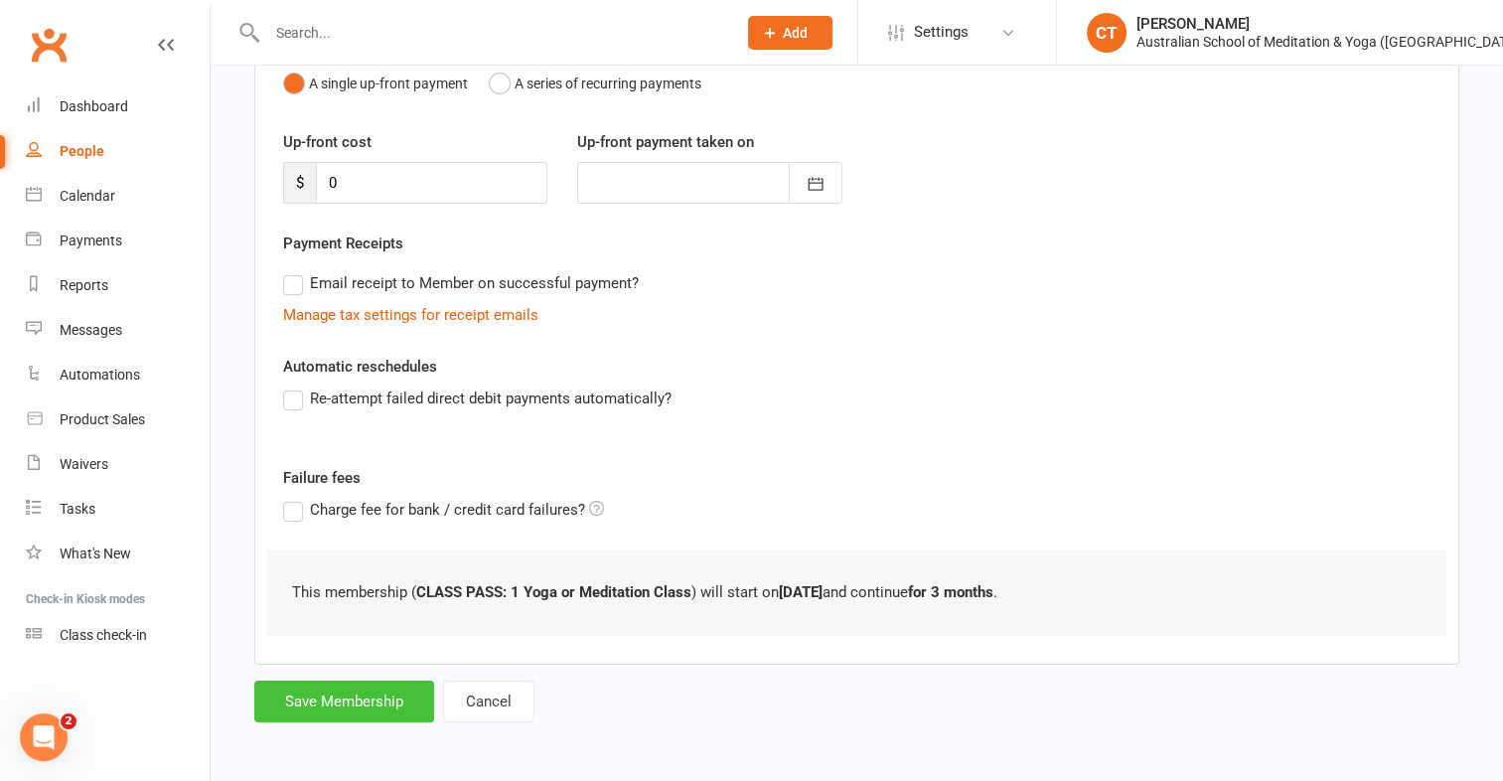
click at [339, 700] on button "Save Membership" at bounding box center [344, 701] width 180 height 42
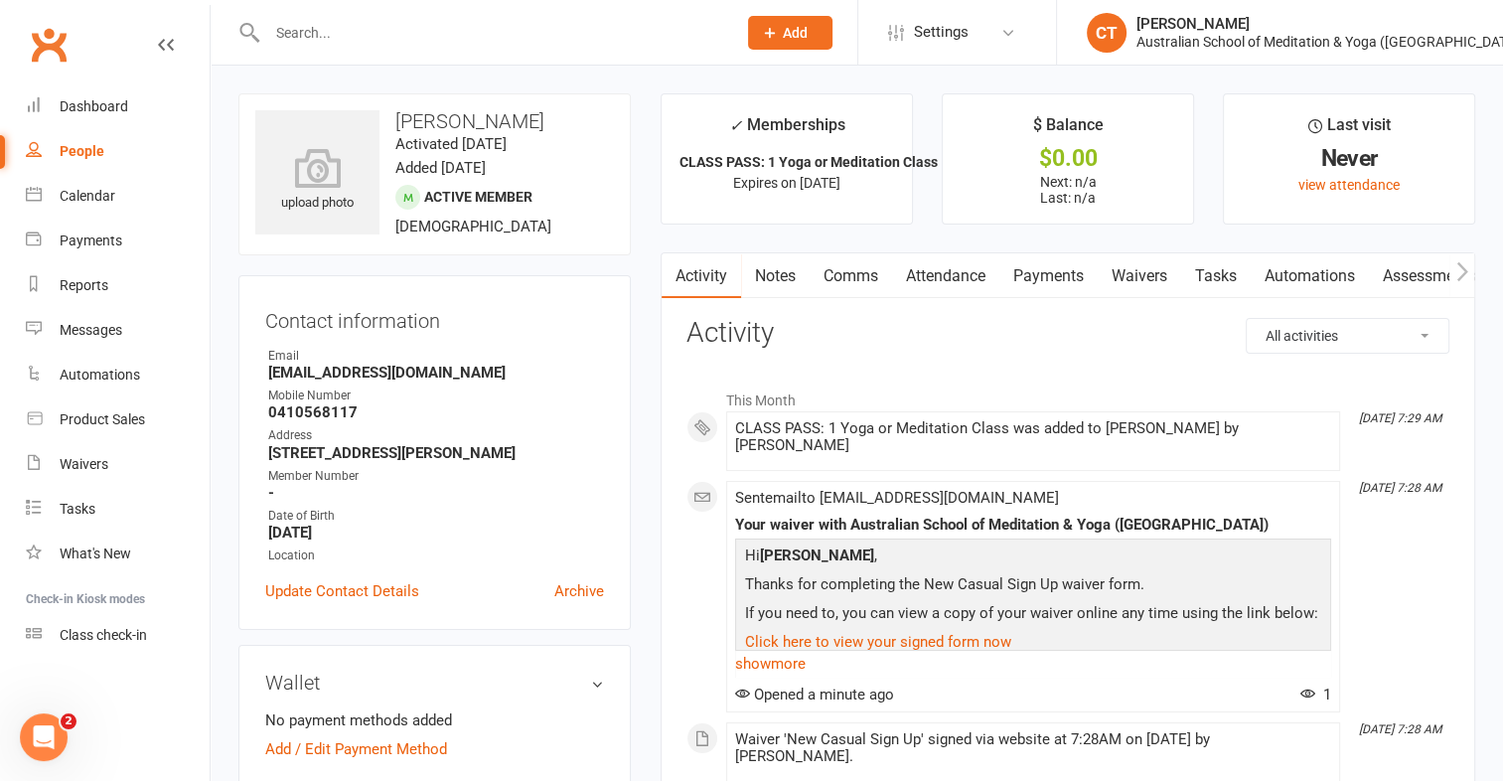
click at [87, 151] on div "People" at bounding box center [82, 151] width 45 height 16
select select "100"
